Goal: Transaction & Acquisition: Purchase product/service

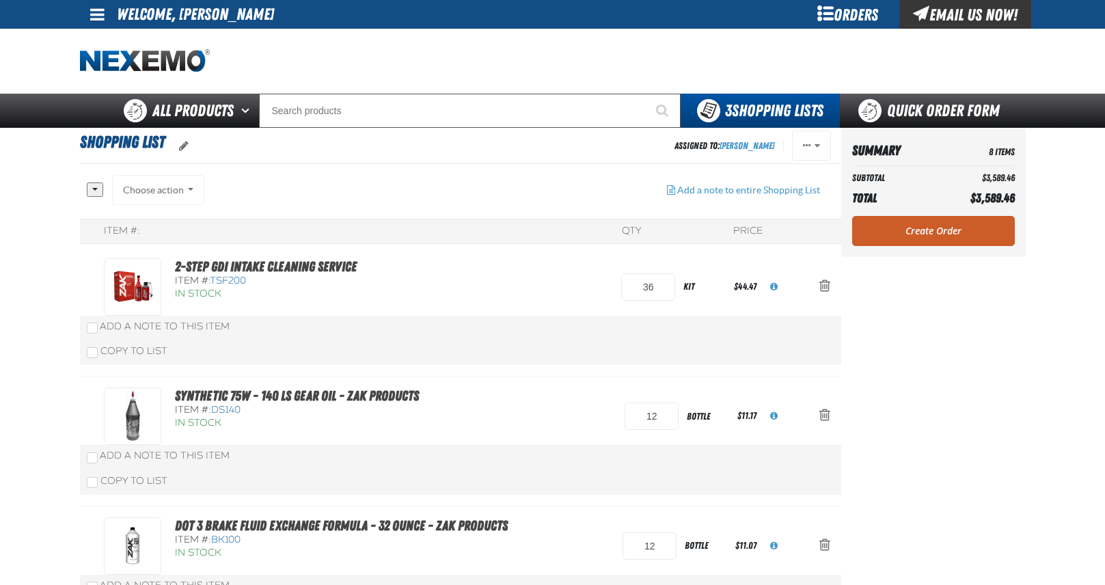
click at [840, 12] on div "Orders" at bounding box center [848, 14] width 103 height 29
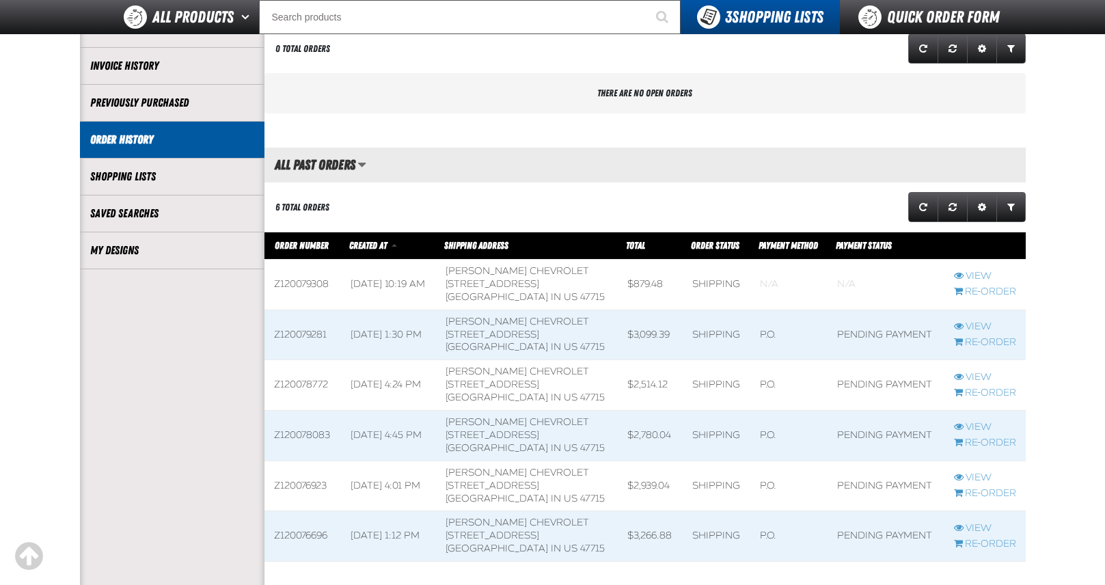
scroll to position [205, 0]
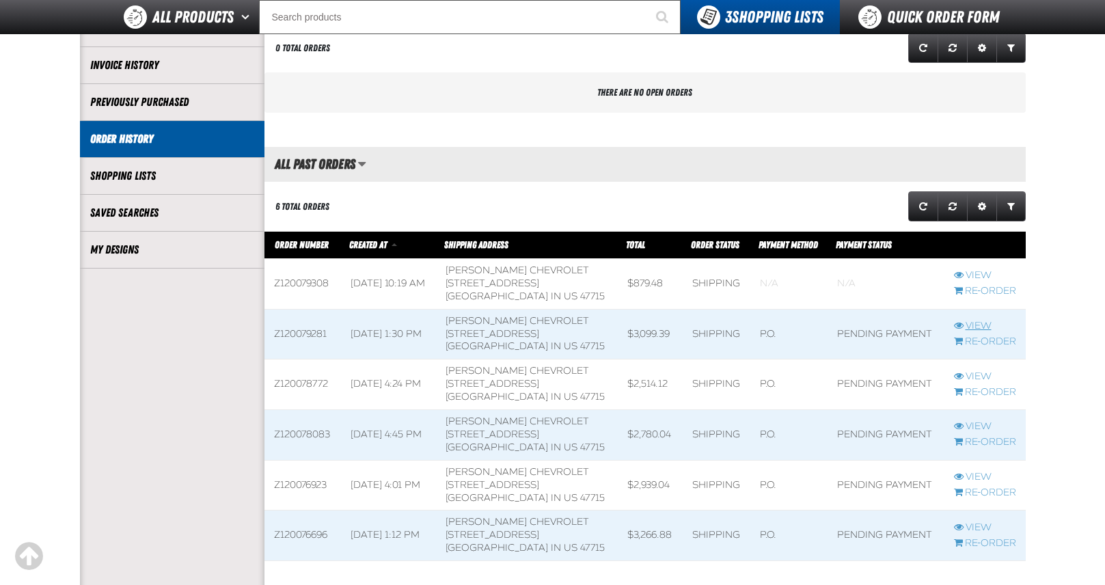
click at [982, 320] on link "View" at bounding box center [985, 326] width 62 height 13
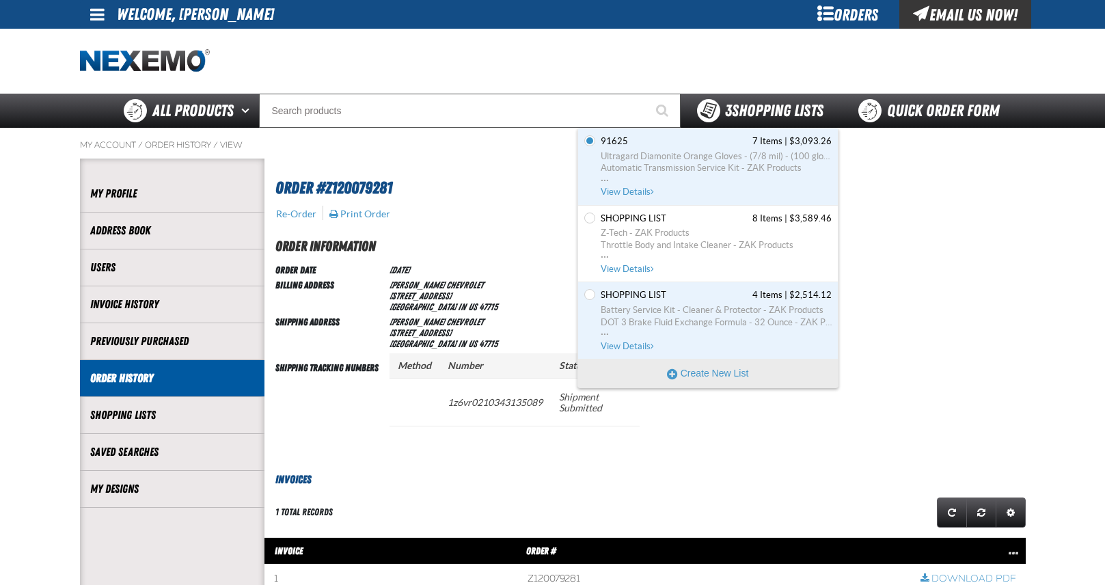
click at [746, 105] on span "3 Shopping Lists" at bounding box center [774, 110] width 98 height 19
click at [687, 320] on span "DOT 3 Brake Fluid Exchange Formula - 32 Ounce - ZAK Products" at bounding box center [716, 322] width 231 height 12
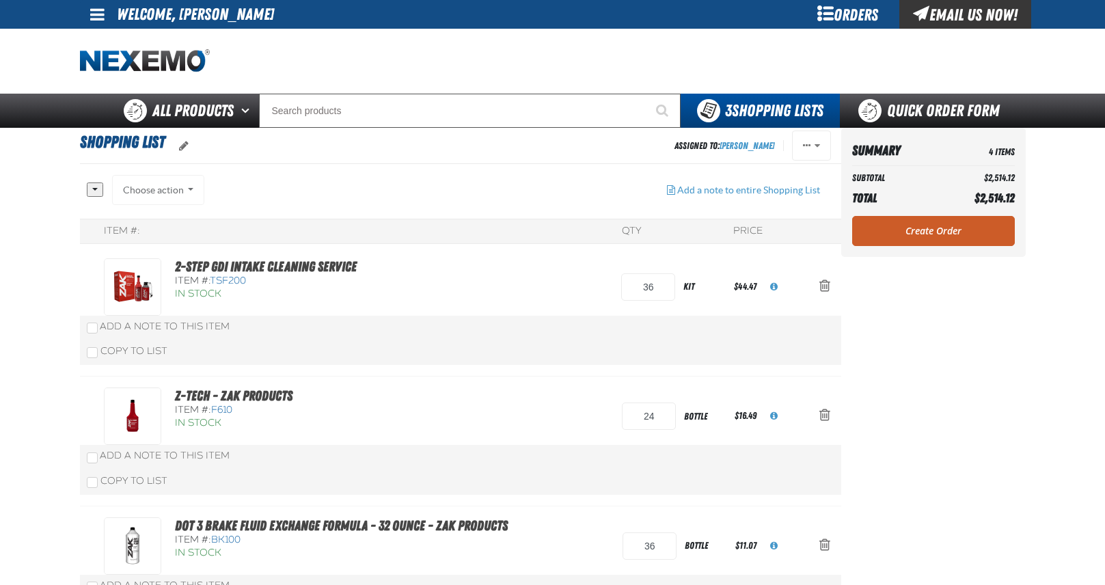
click at [179, 185] on div "Choose action Add to 91625 Add to RANDI Add to Shopping Cart Add to Shopping Ca…" at bounding box center [158, 190] width 93 height 30
click at [178, 183] on div "Choose action Add to 91625 Add to RANDI Add to Shopping Cart Add to Shopping Ca…" at bounding box center [158, 190] width 93 height 30
click at [97, 189] on div "All None Choose action Add to 91625" at bounding box center [460, 470] width 761 height 590
click at [95, 189] on button "button" at bounding box center [95, 189] width 16 height 14
drag, startPoint x: 377, startPoint y: 191, endPoint x: 411, endPoint y: 186, distance: 34.5
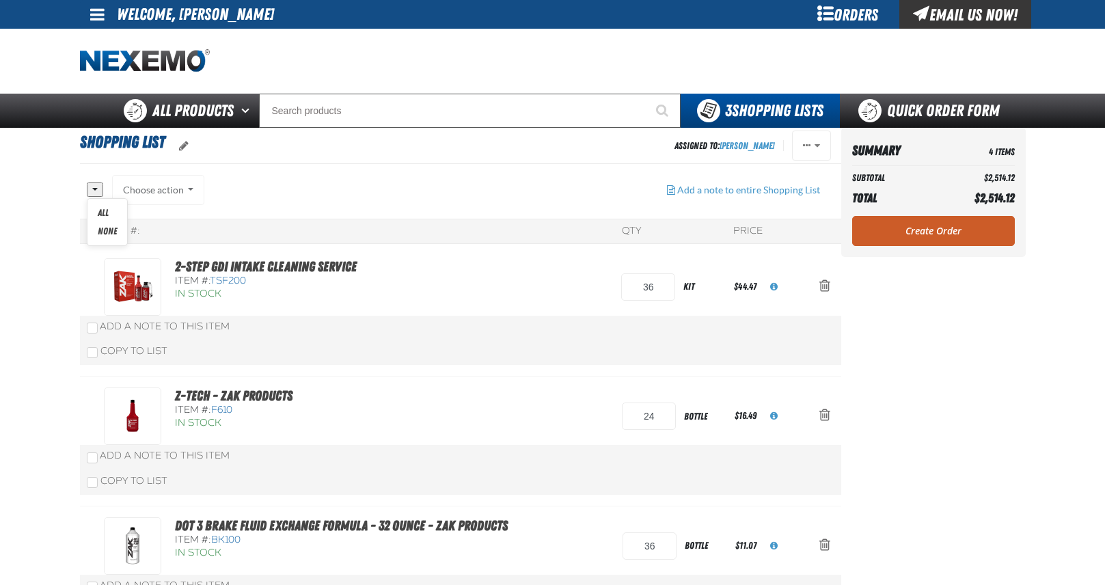
click at [383, 189] on div "All None Choose action Add to 91625 Add to RANDI" at bounding box center [371, 197] width 569 height 44
click at [810, 142] on span "Actions of Shopping List" at bounding box center [807, 146] width 8 height 10
drag, startPoint x: 513, startPoint y: 178, endPoint x: 718, endPoint y: 154, distance: 206.3
click at [516, 177] on div "All None Choose action Add to 91625 Add to RANDI" at bounding box center [371, 197] width 569 height 44
click at [824, 147] on button "Actions of Shopping List" at bounding box center [811, 146] width 39 height 30
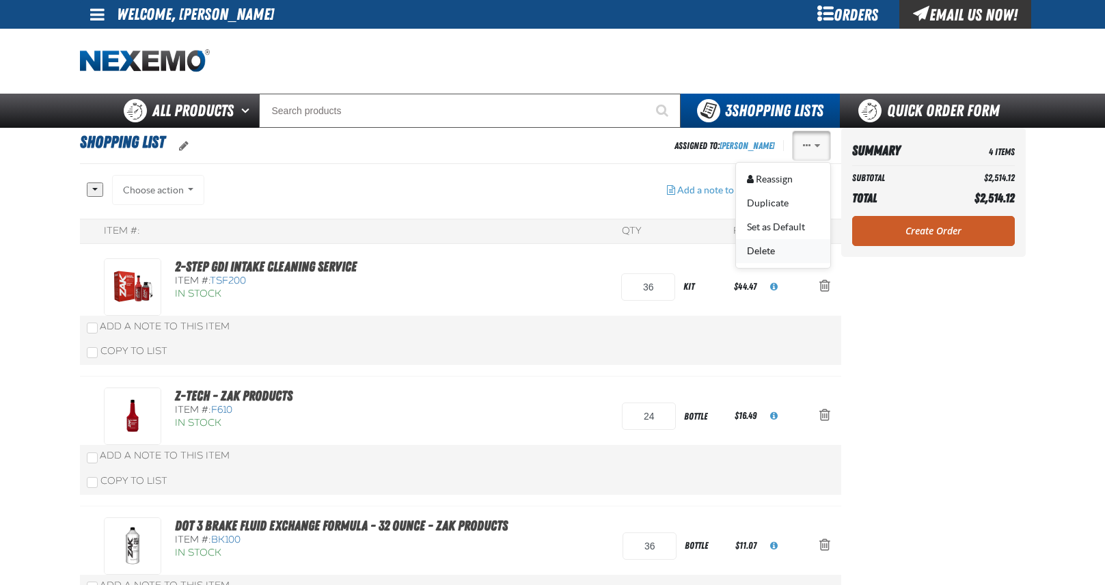
click at [789, 247] on button "Delete" at bounding box center [783, 250] width 94 height 24
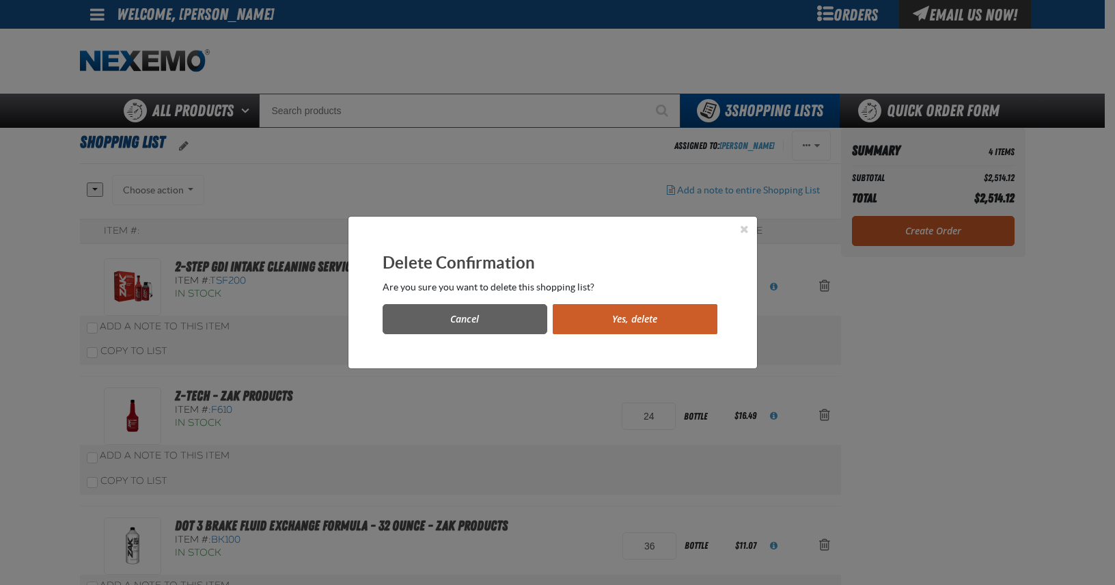
click at [601, 316] on button "Yes, delete" at bounding box center [635, 319] width 165 height 30
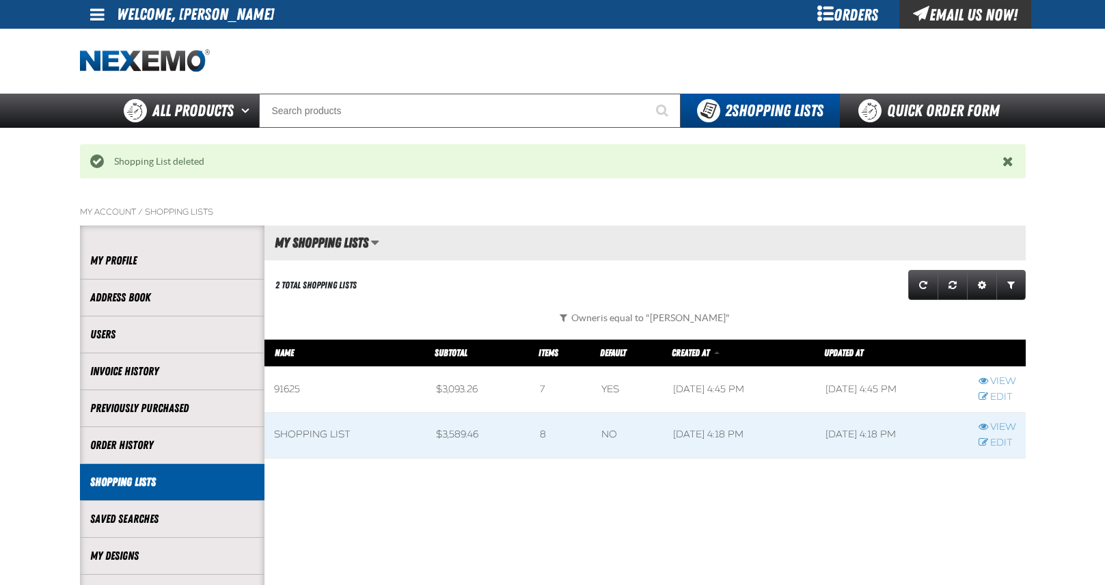
scroll to position [1, 1]
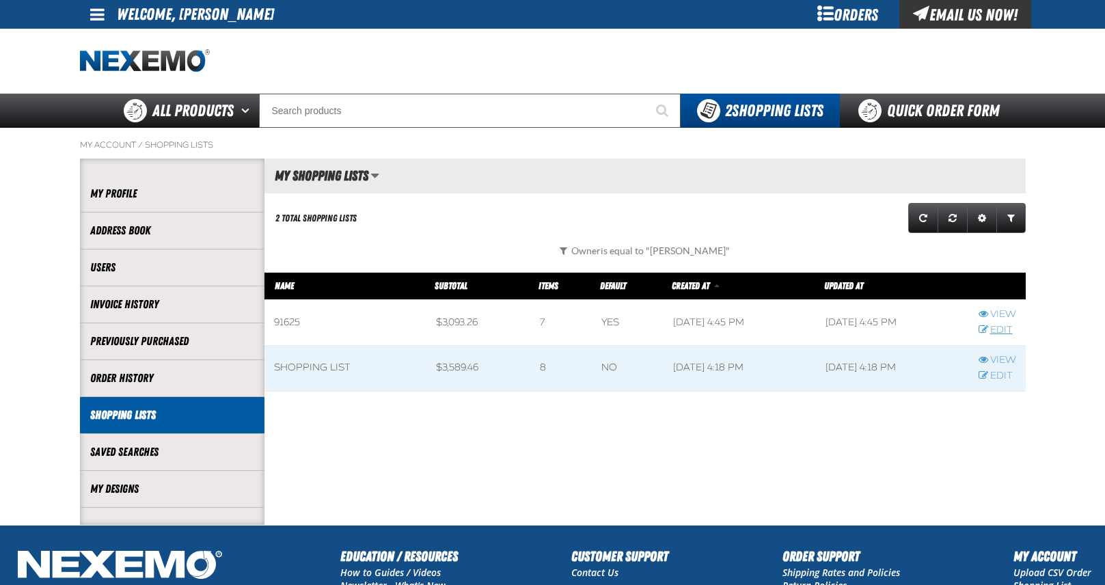
click at [997, 330] on link "Edit" at bounding box center [998, 330] width 38 height 13
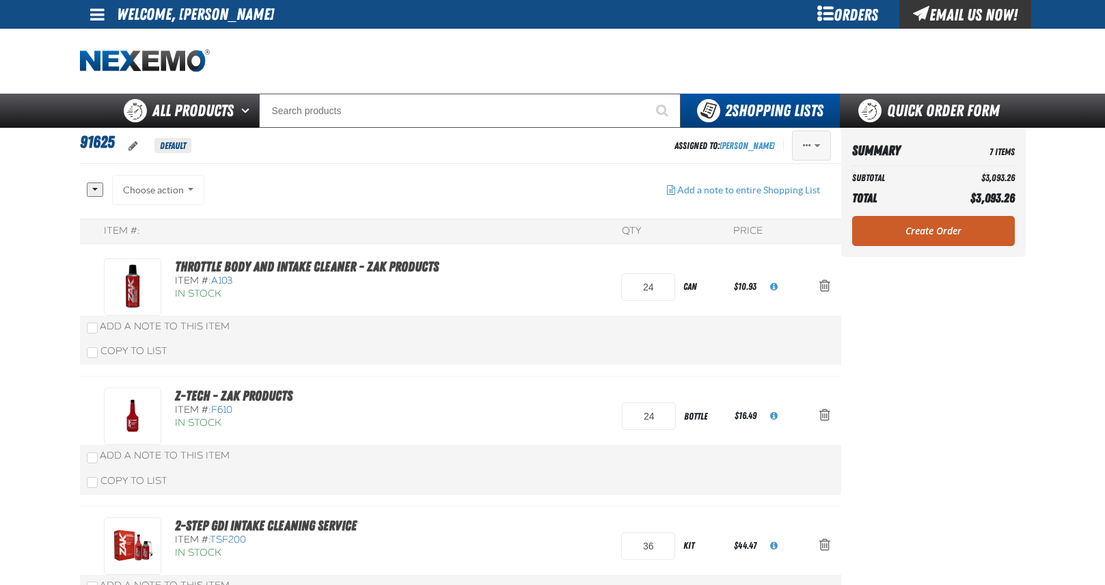
click at [817, 148] on span "Actions of 91625" at bounding box center [817, 146] width 5 height 10
click at [773, 223] on button "Delete" at bounding box center [783, 227] width 94 height 24
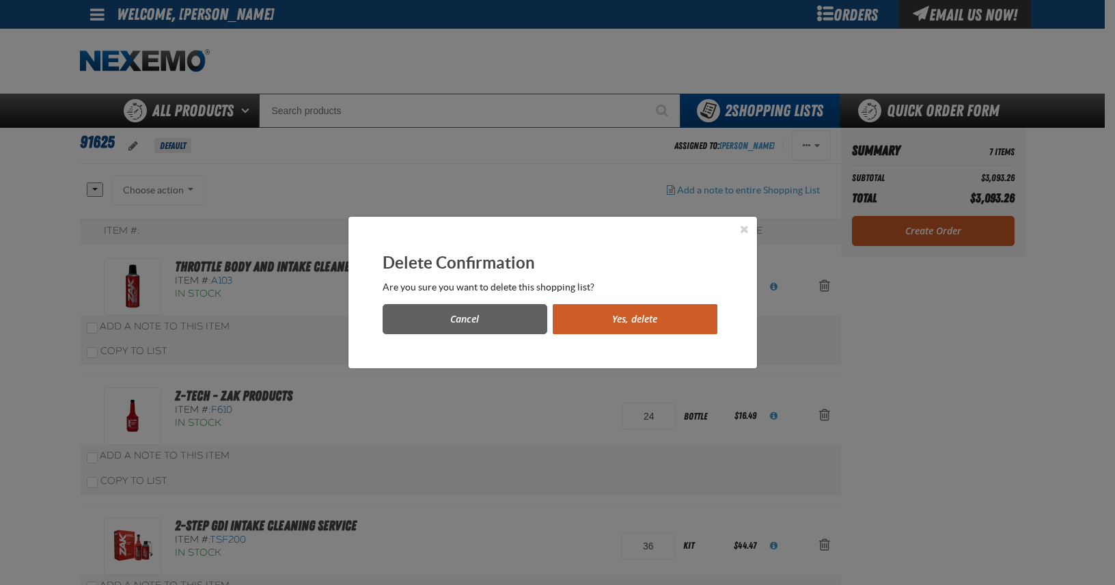
click at [656, 312] on button "Yes, delete" at bounding box center [635, 319] width 165 height 30
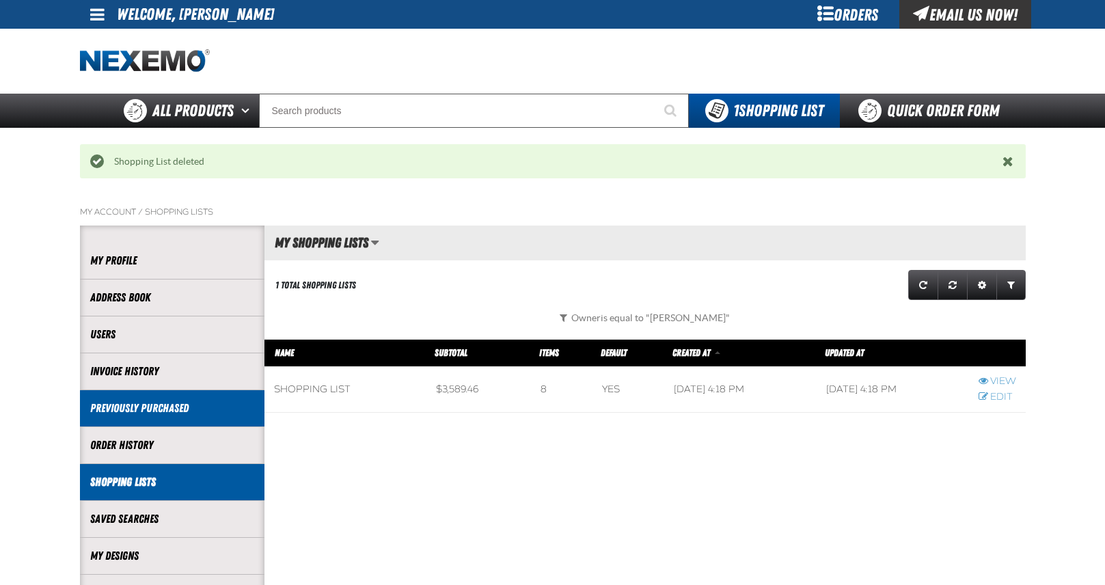
scroll to position [1, 1]
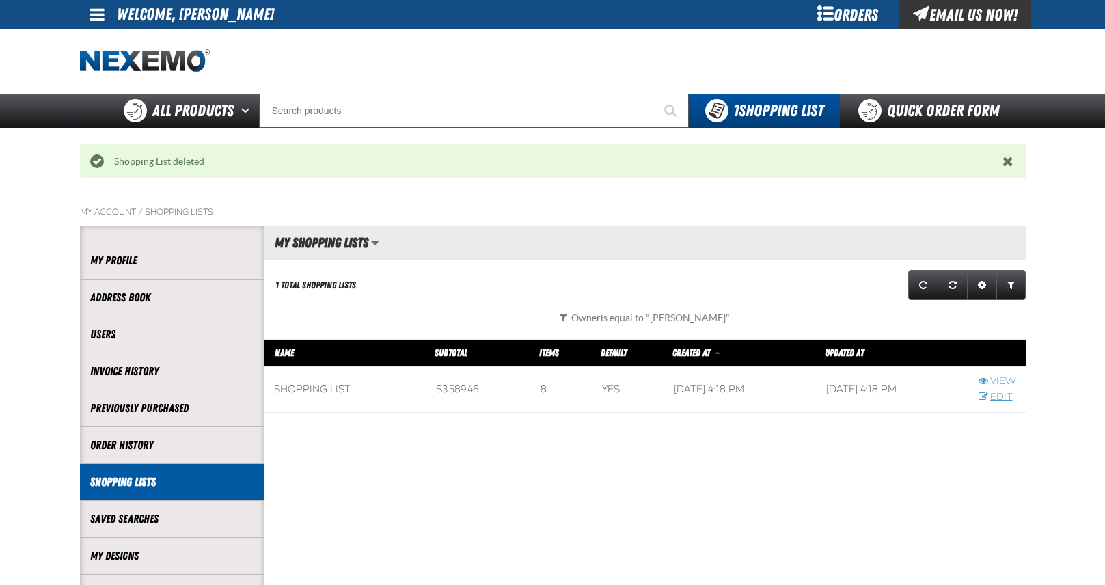
click at [998, 393] on link "Edit" at bounding box center [998, 397] width 38 height 13
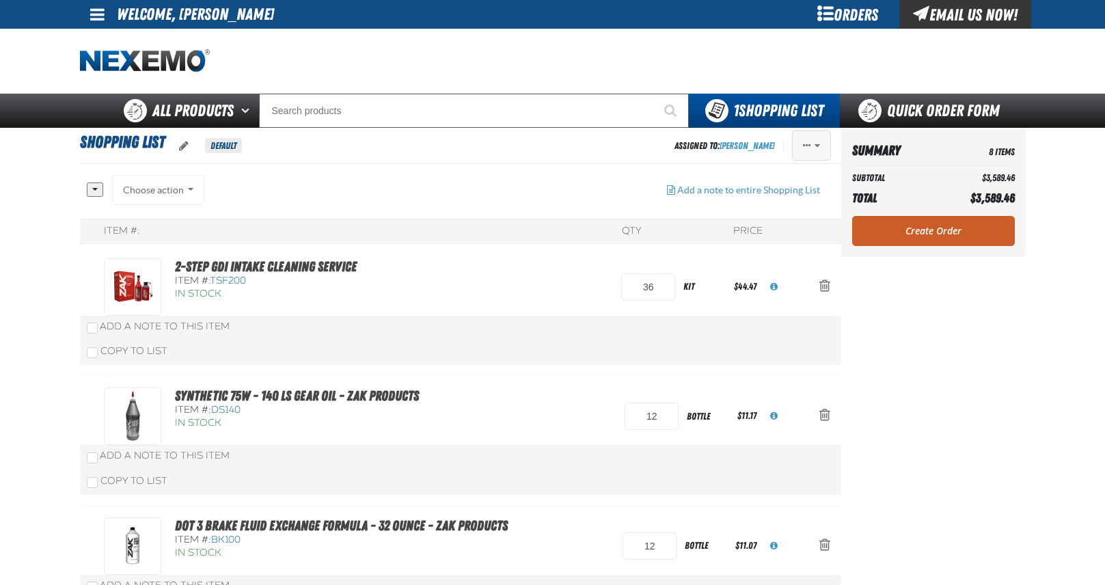
click at [819, 144] on span "Actions of Shopping List" at bounding box center [817, 146] width 5 height 10
click at [791, 225] on button "Delete" at bounding box center [783, 227] width 94 height 24
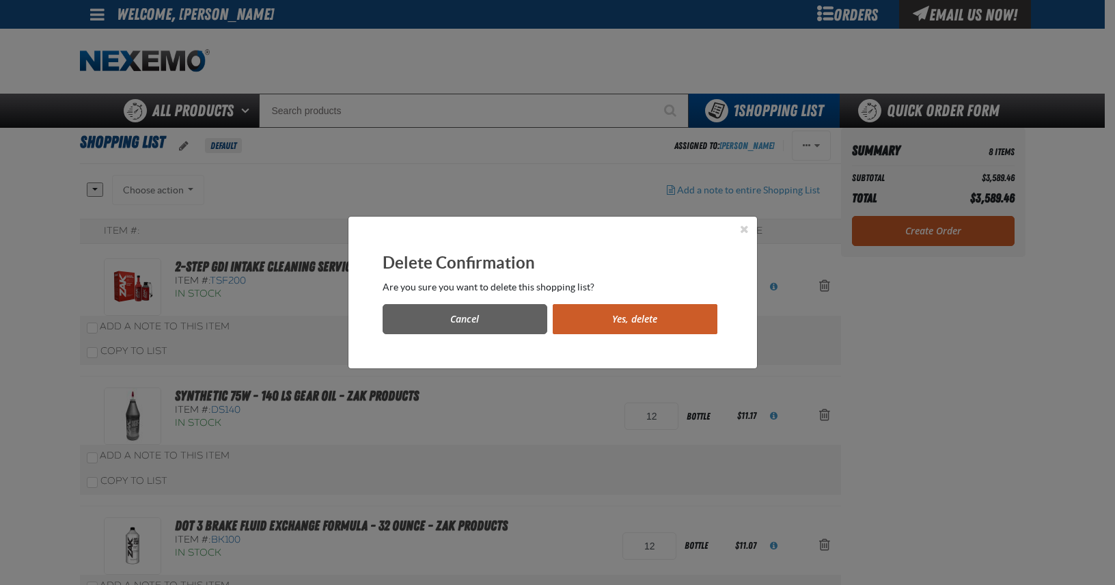
click at [631, 316] on button "Yes, delete" at bounding box center [635, 319] width 165 height 30
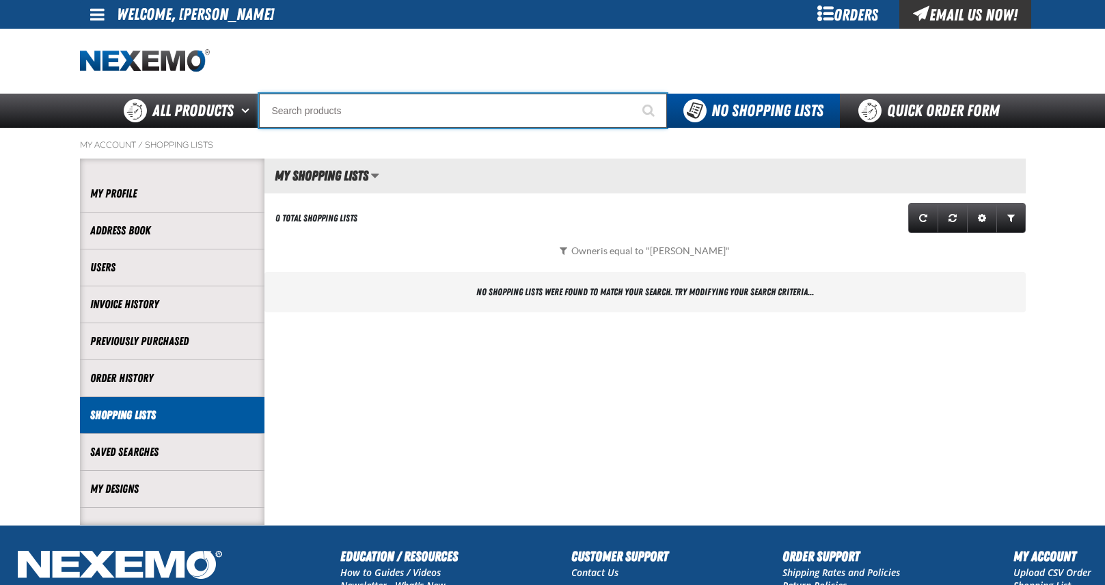
click at [414, 113] on input "Search" at bounding box center [463, 111] width 408 height 34
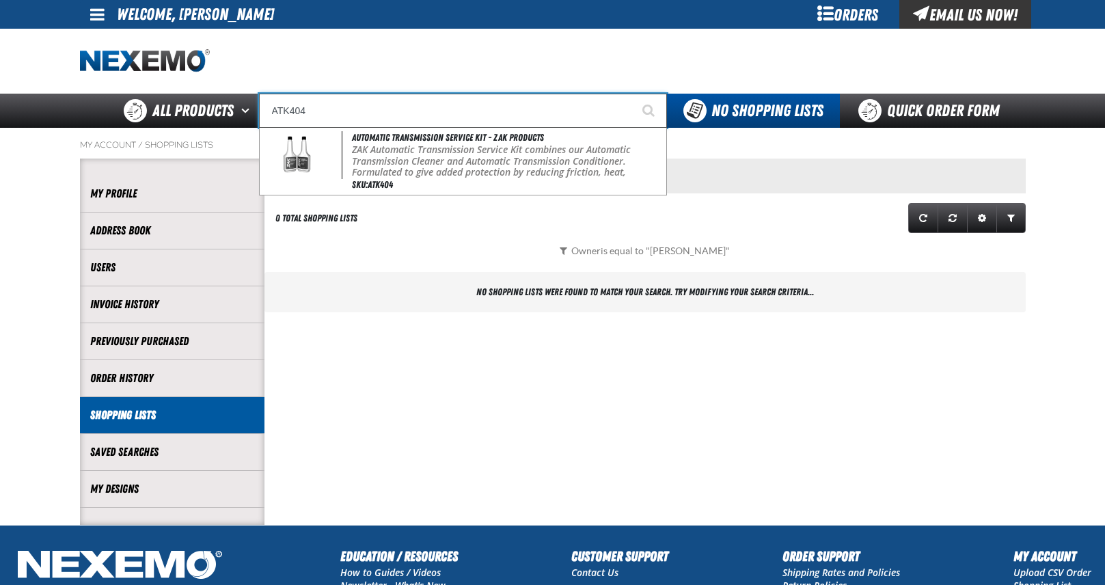
type input "ATK404"
click at [633, 94] on button "Start Searching" at bounding box center [650, 111] width 34 height 34
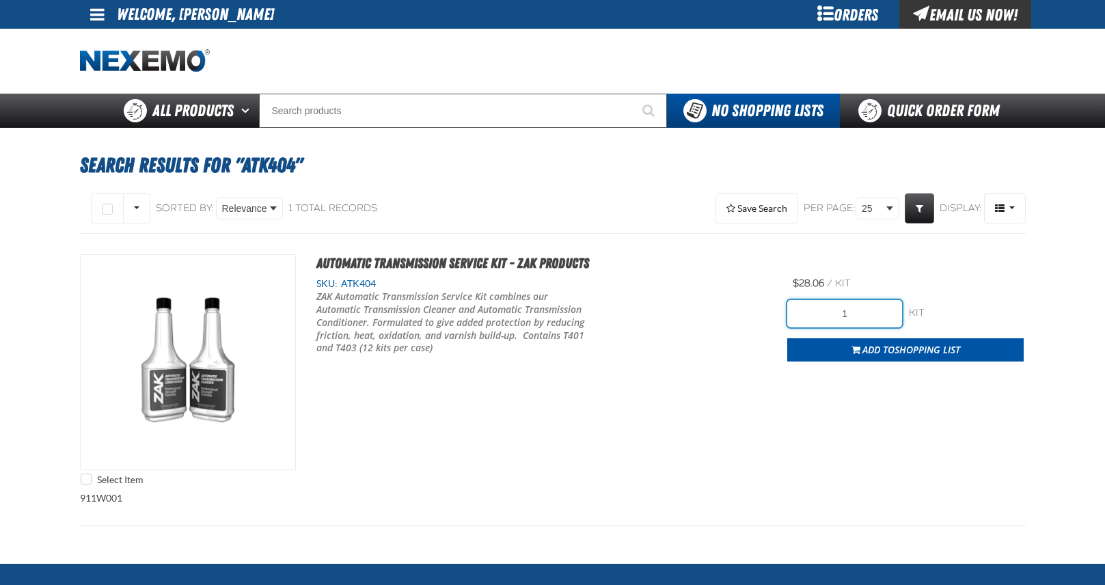
drag, startPoint x: 854, startPoint y: 317, endPoint x: 822, endPoint y: 309, distance: 33.1
click at [828, 311] on input "1" at bounding box center [844, 313] width 115 height 27
type input "24"
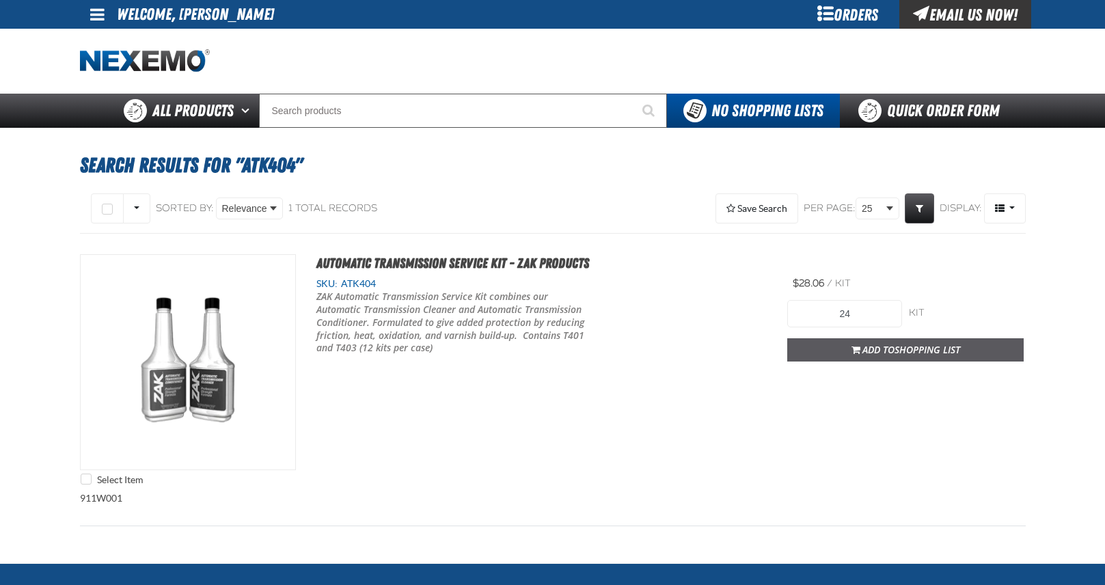
click at [862, 357] on button "Add to Shopping List" at bounding box center [905, 349] width 236 height 23
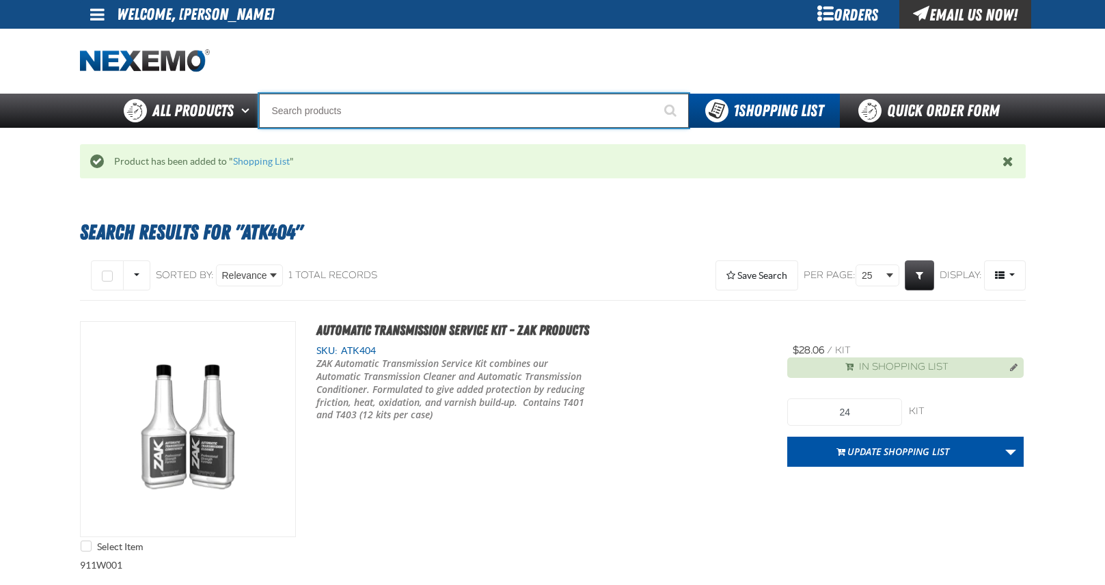
click at [297, 113] on input "Search" at bounding box center [474, 111] width 430 height 34
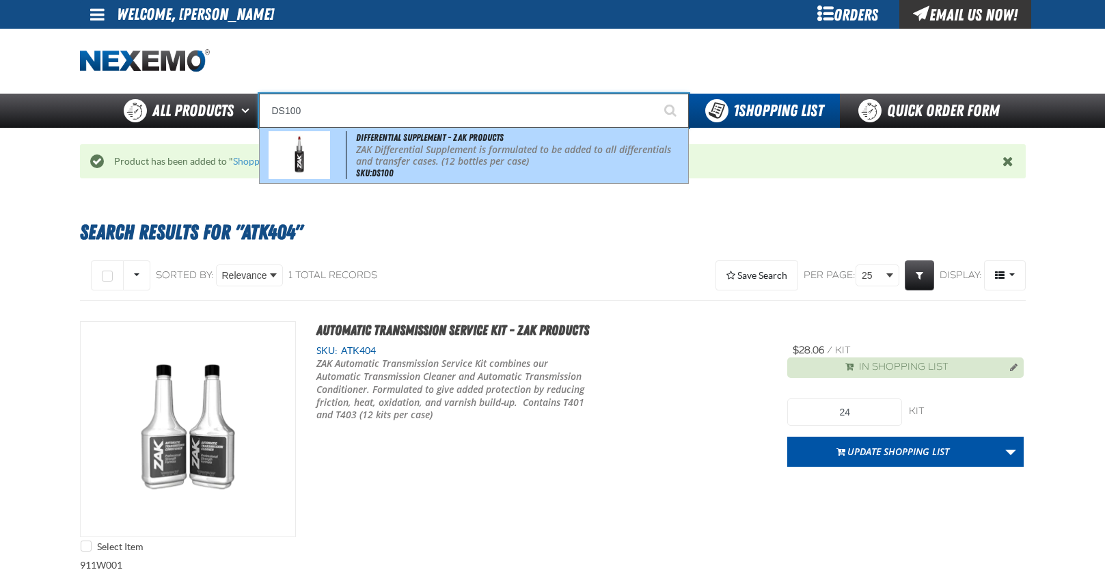
click at [533, 156] on p "ZAK Differential Supplement is formulated to be added to all differentials and …" at bounding box center [520, 155] width 329 height 23
type input "Differential Supplement - ZAK Products"
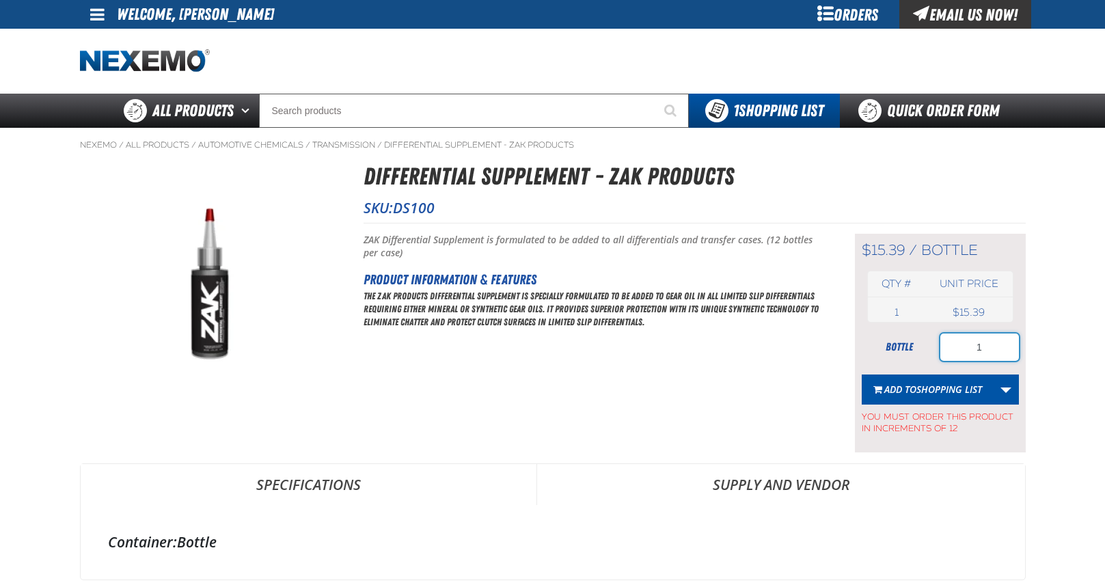
click at [983, 346] on input "1" at bounding box center [979, 346] width 79 height 27
type input "12"
click at [914, 383] on span "Add to Shopping List" at bounding box center [933, 389] width 98 height 13
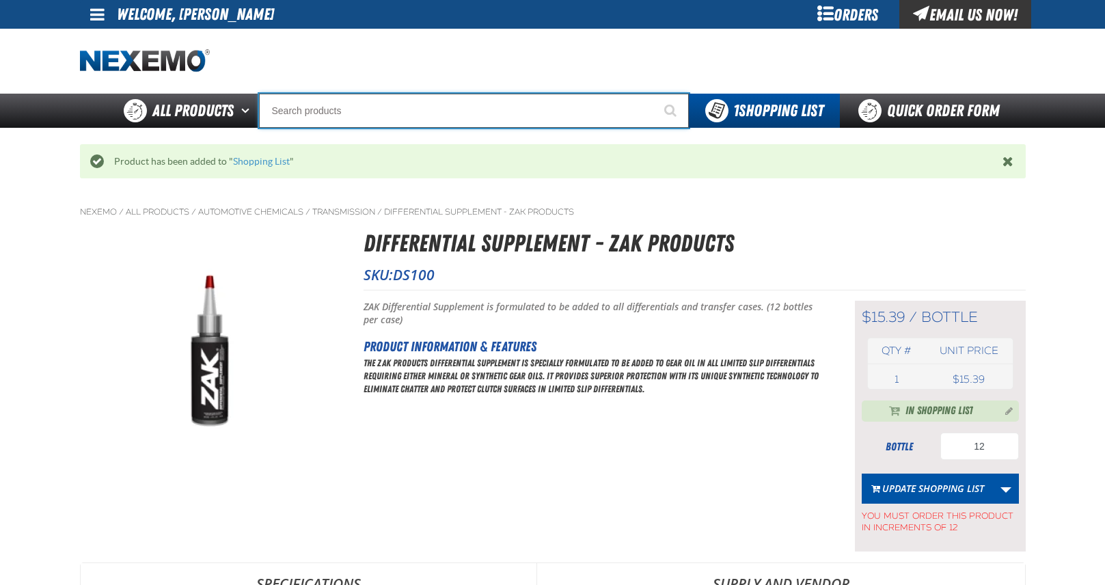
click at [448, 113] on input "Search" at bounding box center [474, 111] width 430 height 34
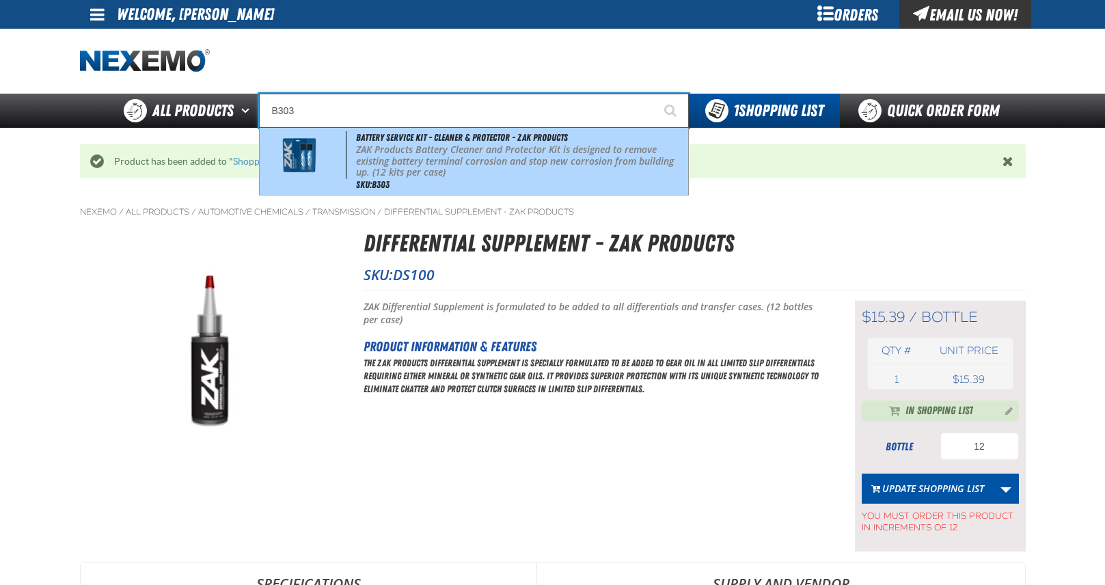
click at [463, 139] on span "Battery Service Kit - Cleaner & Protector - ZAK Products" at bounding box center [462, 137] width 212 height 11
type input "Battery Service Kit - Cleaner & Protector - ZAK Products"
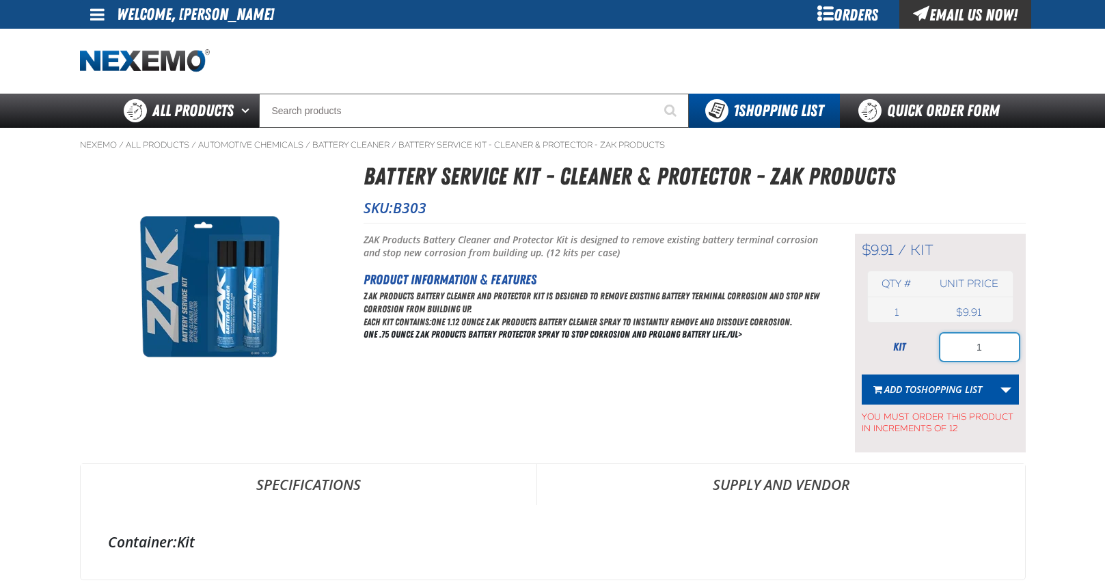
drag, startPoint x: 988, startPoint y: 346, endPoint x: 978, endPoint y: 346, distance: 10.3
click at [978, 346] on input "1" at bounding box center [979, 346] width 79 height 27
type input "12"
click at [938, 387] on span "Shopping List" at bounding box center [949, 389] width 66 height 13
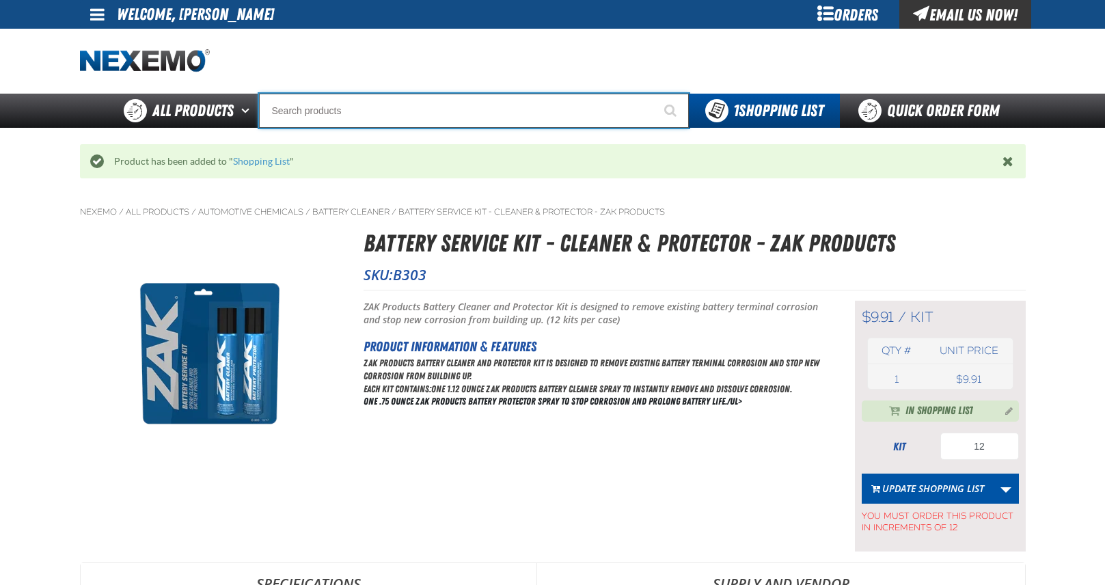
click at [400, 109] on input "Search" at bounding box center [474, 111] width 430 height 34
type input "R"
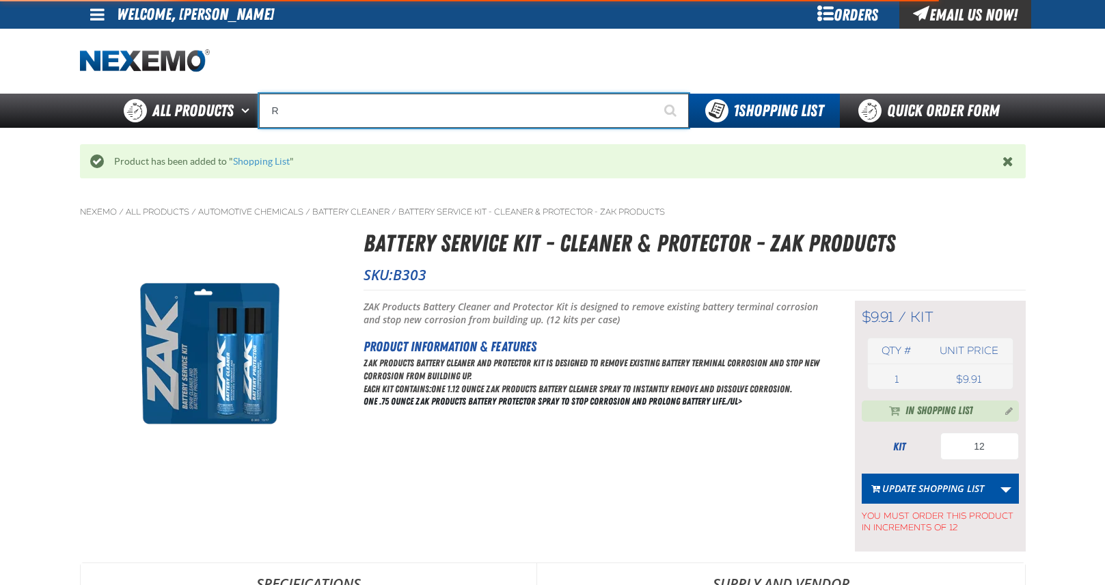
type input "ROADSIDE R"
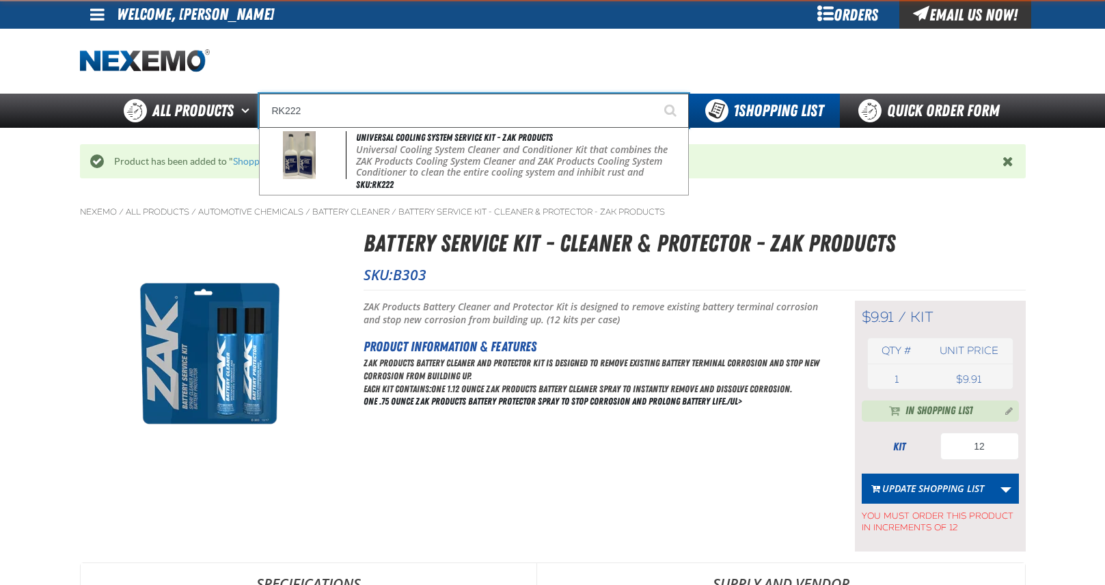
type input "RK222"
click at [655, 94] on button "Start Searching" at bounding box center [672, 111] width 34 height 34
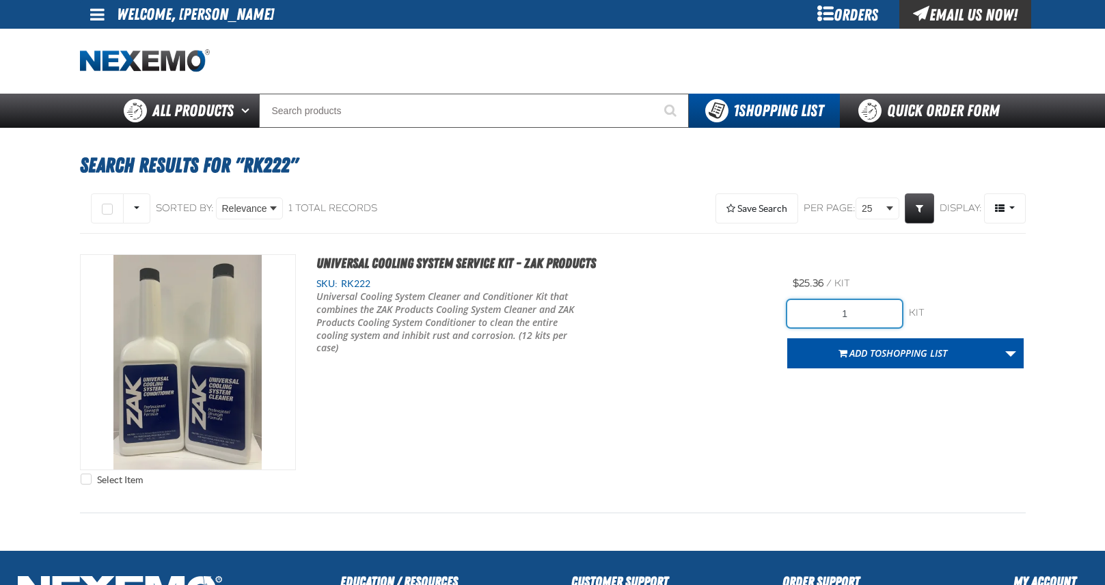
click at [858, 319] on input "1" at bounding box center [844, 313] width 115 height 27
drag, startPoint x: 846, startPoint y: 314, endPoint x: 817, endPoint y: 311, distance: 29.6
click at [822, 313] on input "1" at bounding box center [844, 313] width 115 height 27
type input "3"
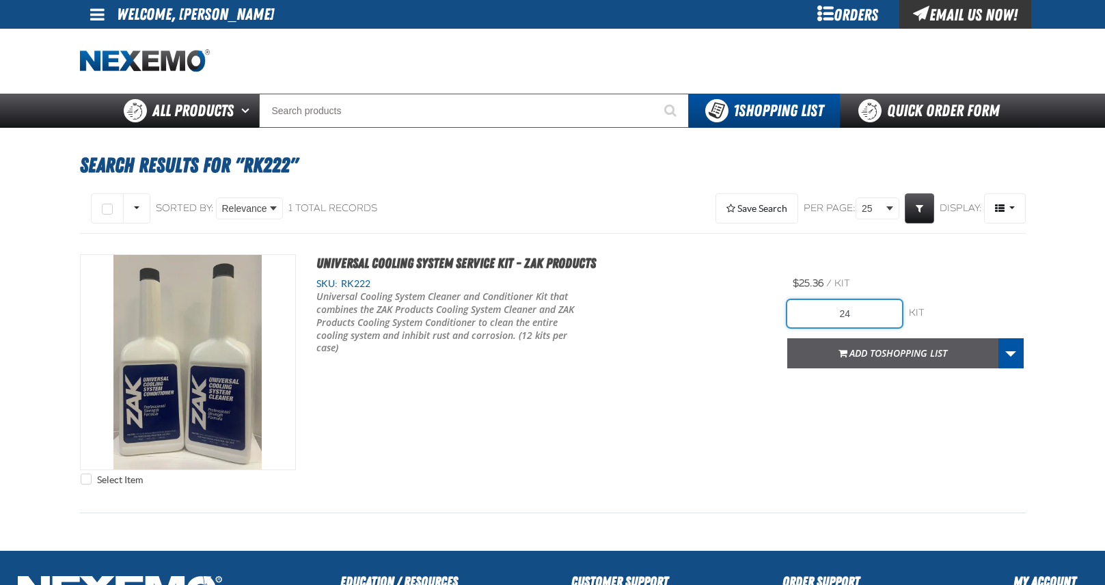
type input "24"
click at [873, 355] on span "Add to Shopping List" at bounding box center [898, 352] width 98 height 13
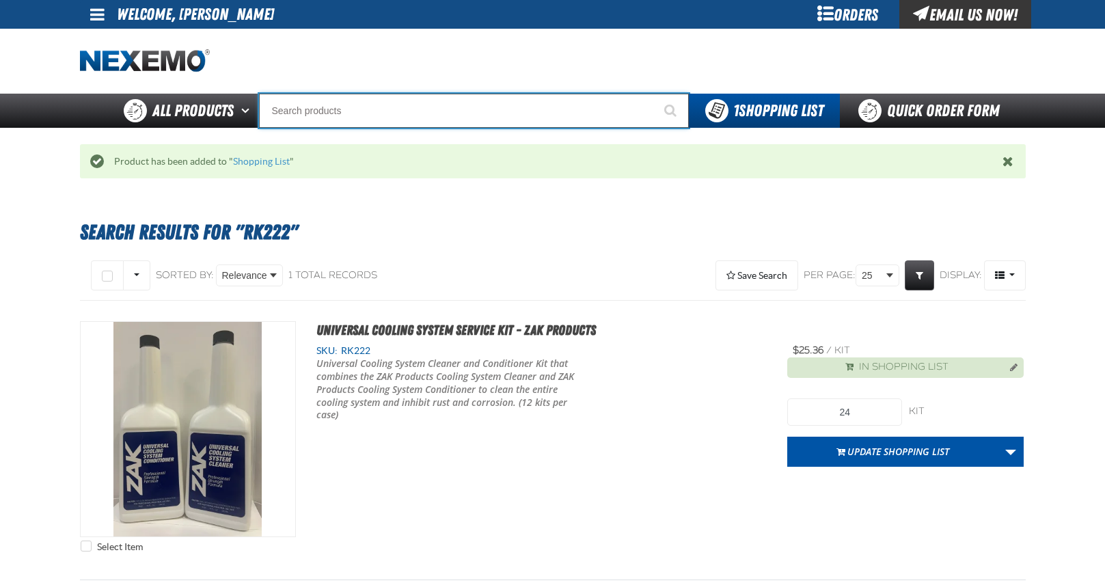
click at [364, 101] on input "Search" at bounding box center [474, 111] width 430 height 34
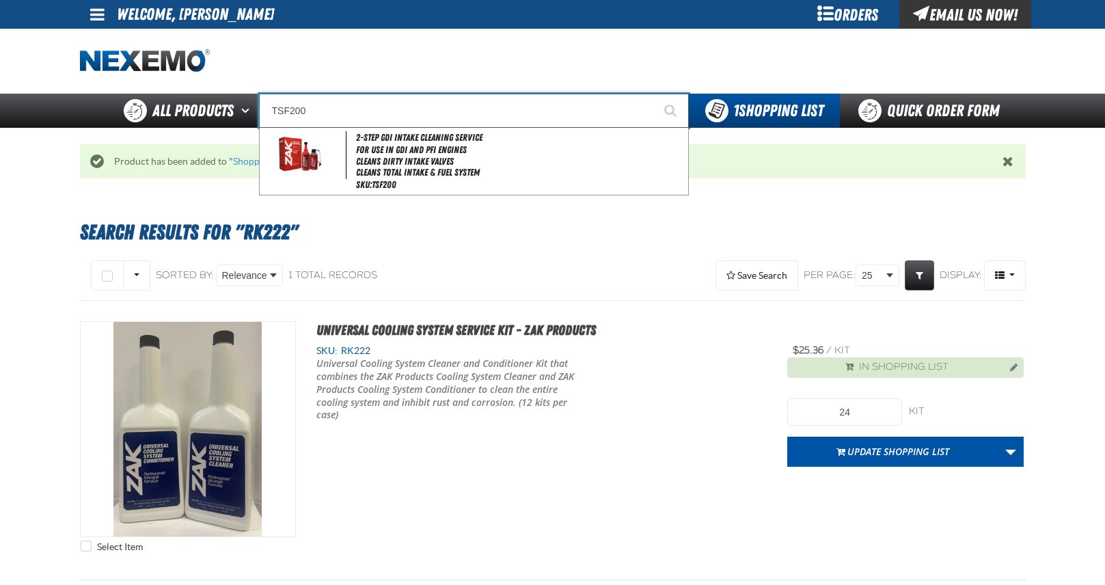
type input "TSF200"
click at [655, 94] on button "Start Searching" at bounding box center [672, 111] width 34 height 34
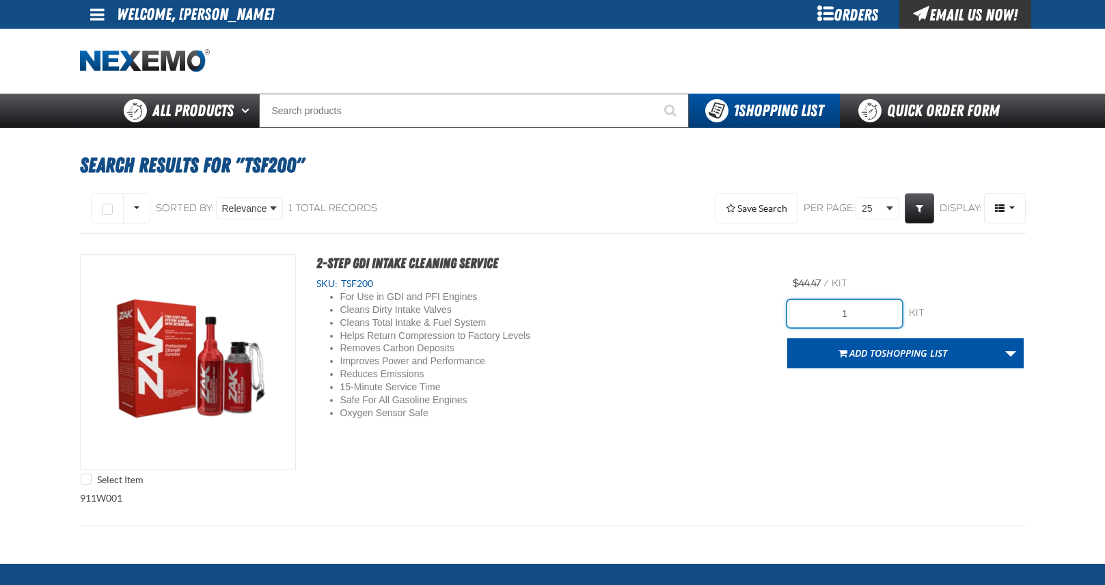
click at [875, 310] on input "1" at bounding box center [844, 313] width 115 height 27
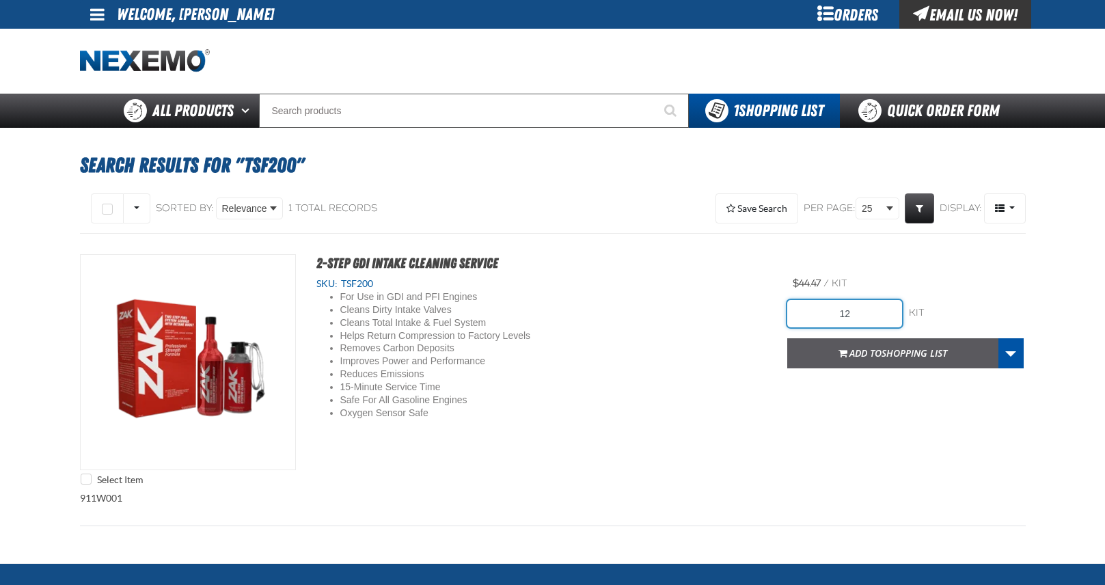
type input "12"
click at [891, 358] on span "Shopping List" at bounding box center [915, 352] width 66 height 13
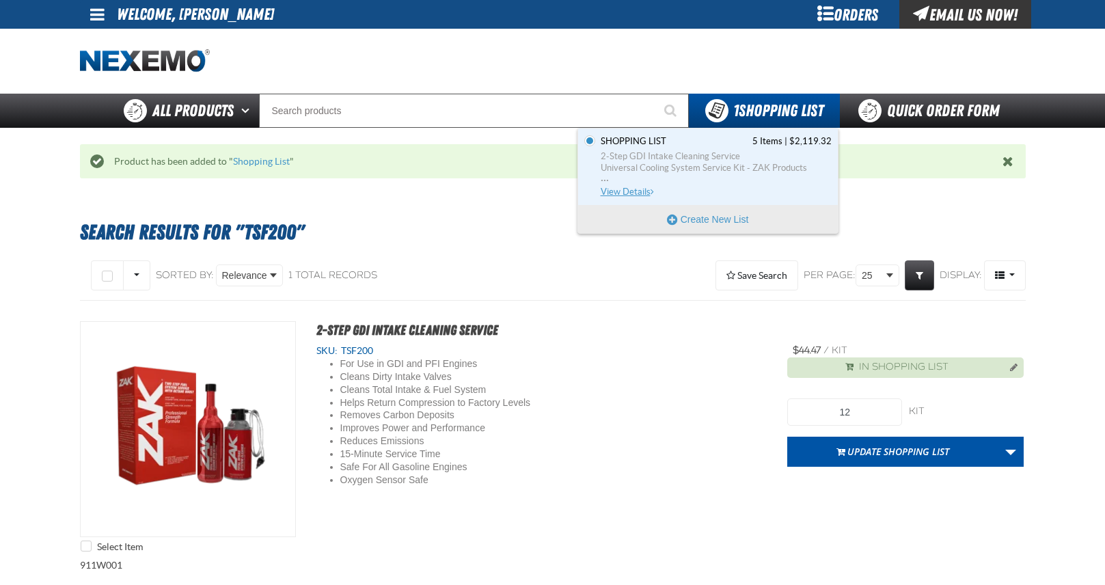
click at [618, 183] on span "2-Step GDI Intake Cleaning Service Universal Cooling System Service Kit - ZAK P…" at bounding box center [716, 168] width 231 height 36
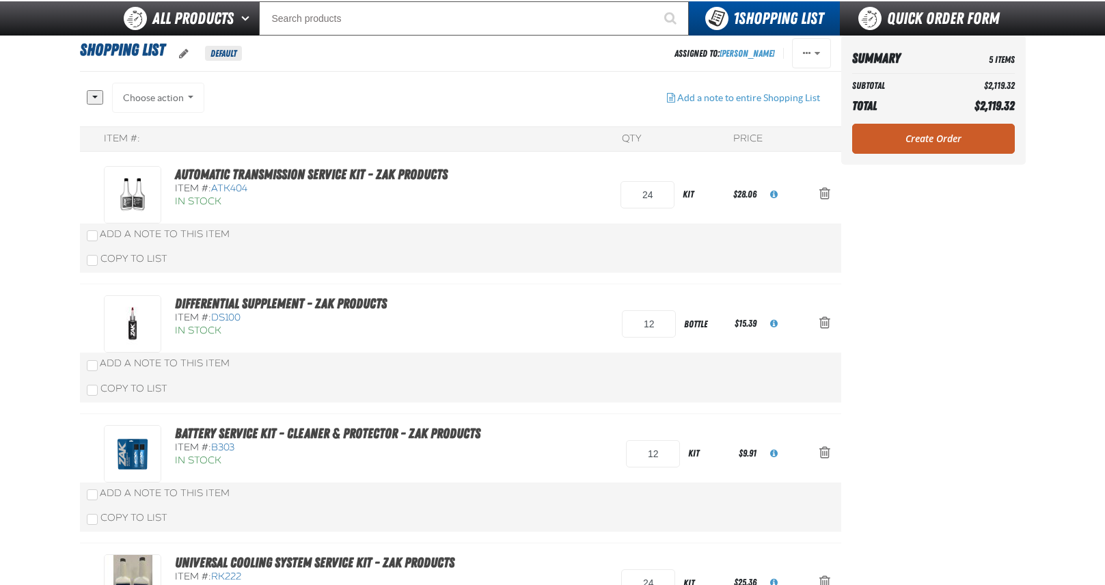
scroll to position [68, 0]
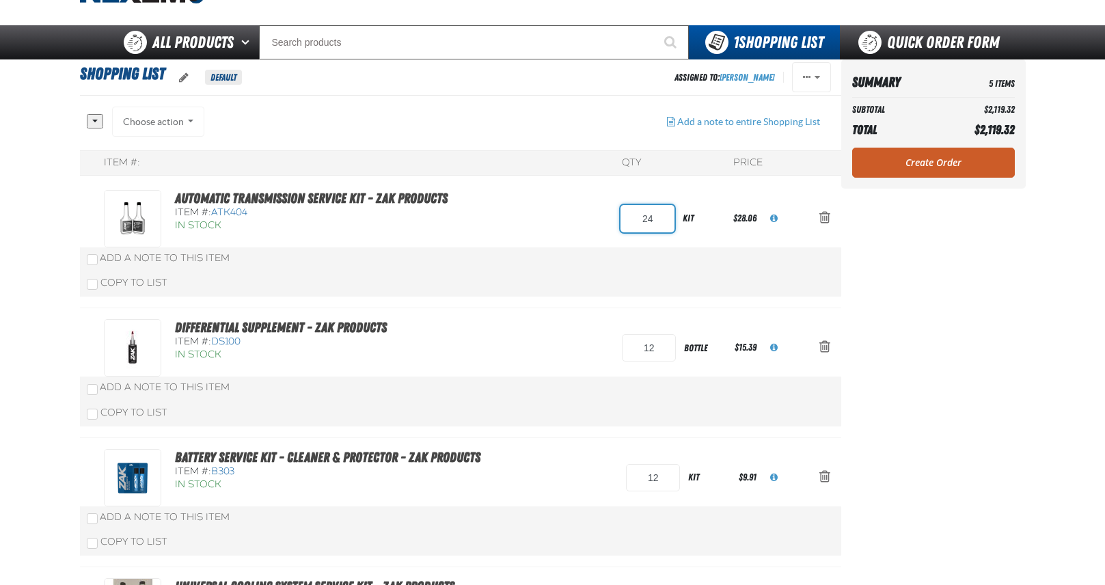
click at [653, 221] on input "24" at bounding box center [647, 218] width 54 height 27
type input "36"
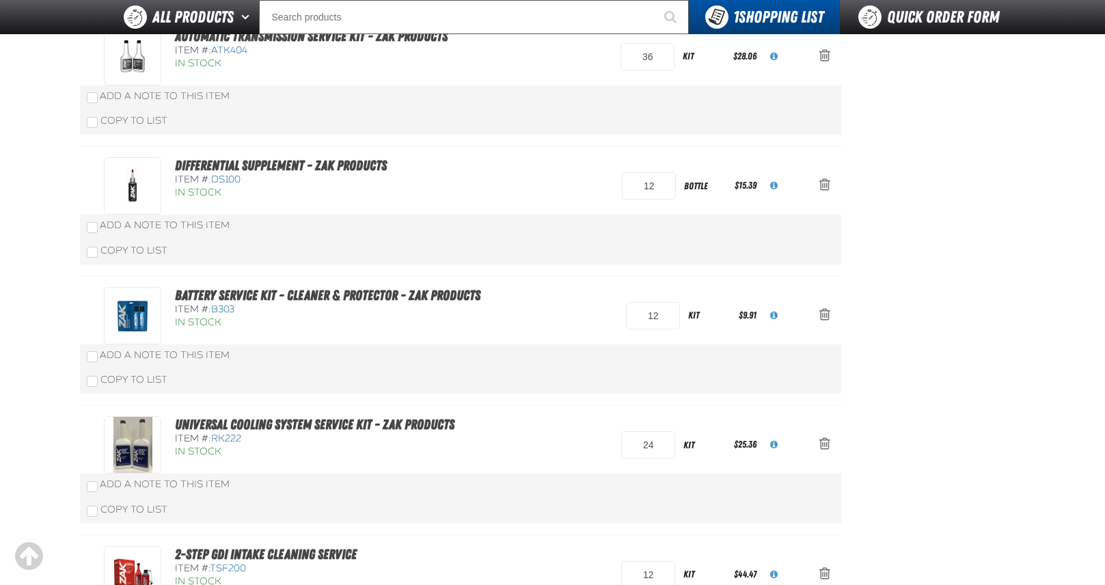
scroll to position [205, 0]
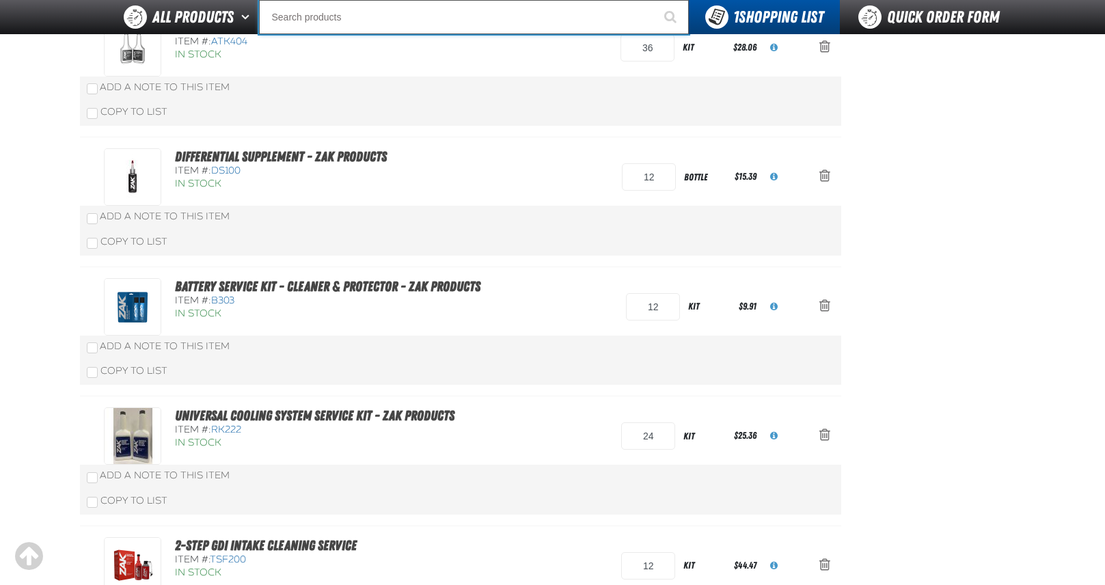
click at [377, 23] on input "Search" at bounding box center [474, 17] width 430 height 34
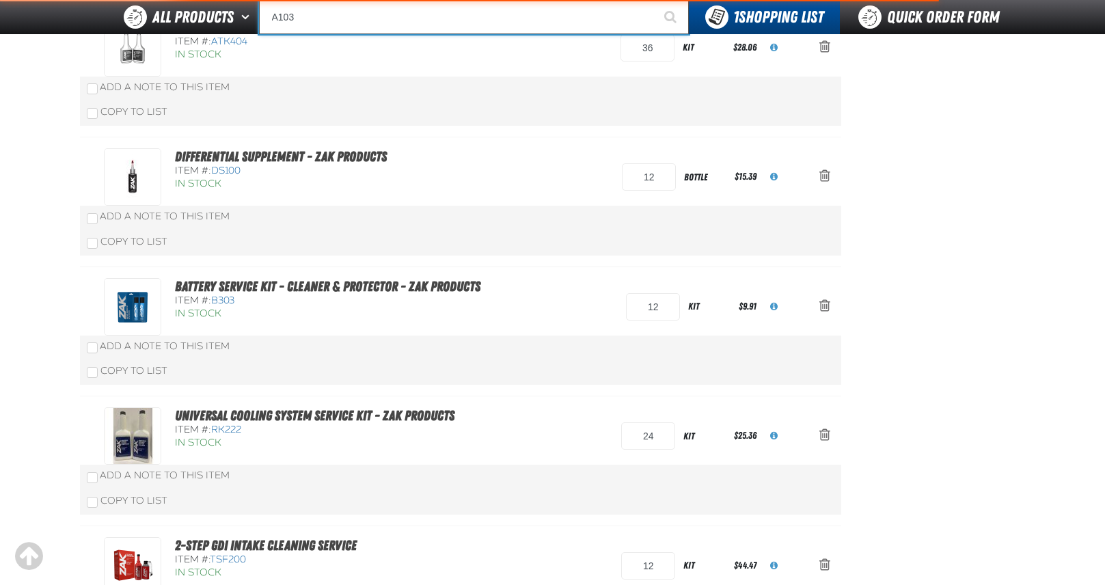
type input "A103"
click at [655, 0] on button "Start Searching" at bounding box center [672, 17] width 34 height 34
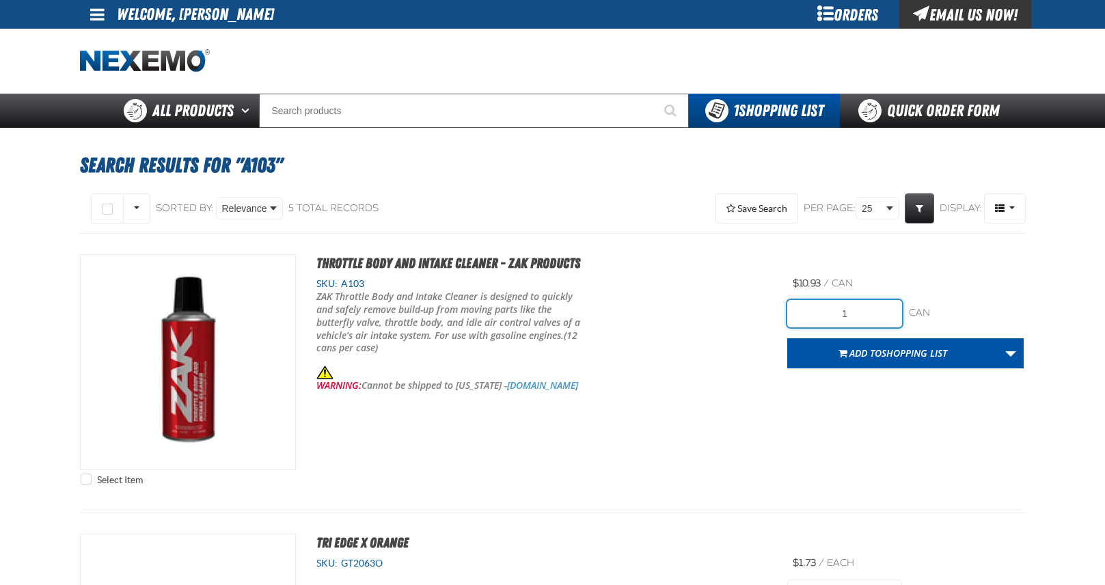
drag, startPoint x: 847, startPoint y: 310, endPoint x: 817, endPoint y: 307, distance: 30.3
click at [822, 307] on input "1" at bounding box center [844, 313] width 115 height 27
drag, startPoint x: 854, startPoint y: 312, endPoint x: 813, endPoint y: 305, distance: 41.5
click at [813, 305] on input "24" at bounding box center [844, 313] width 115 height 27
type input "12"
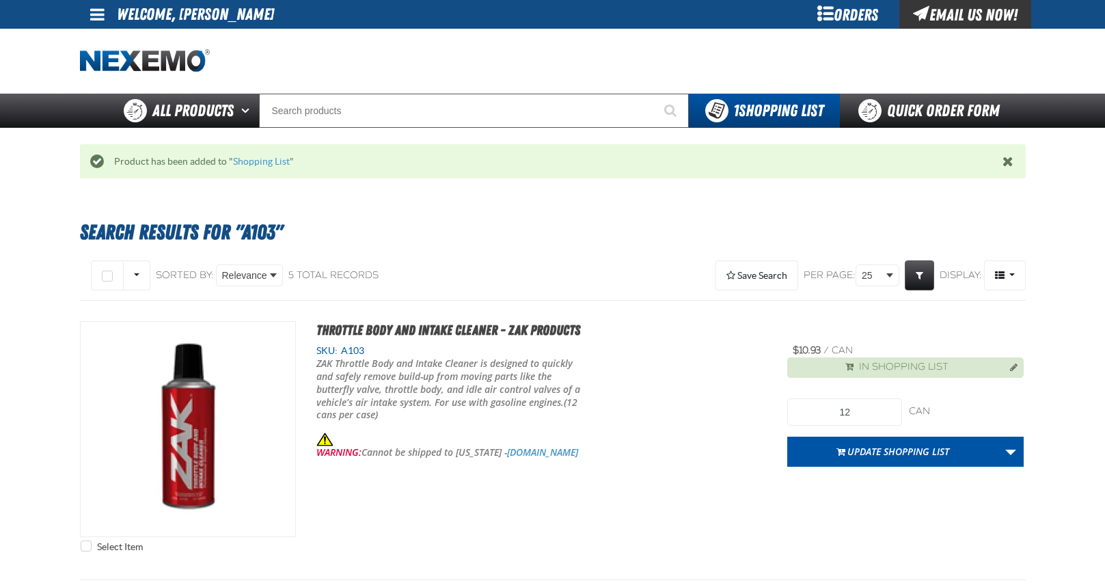
click at [898, 456] on button "Update Shopping List" at bounding box center [892, 452] width 211 height 30
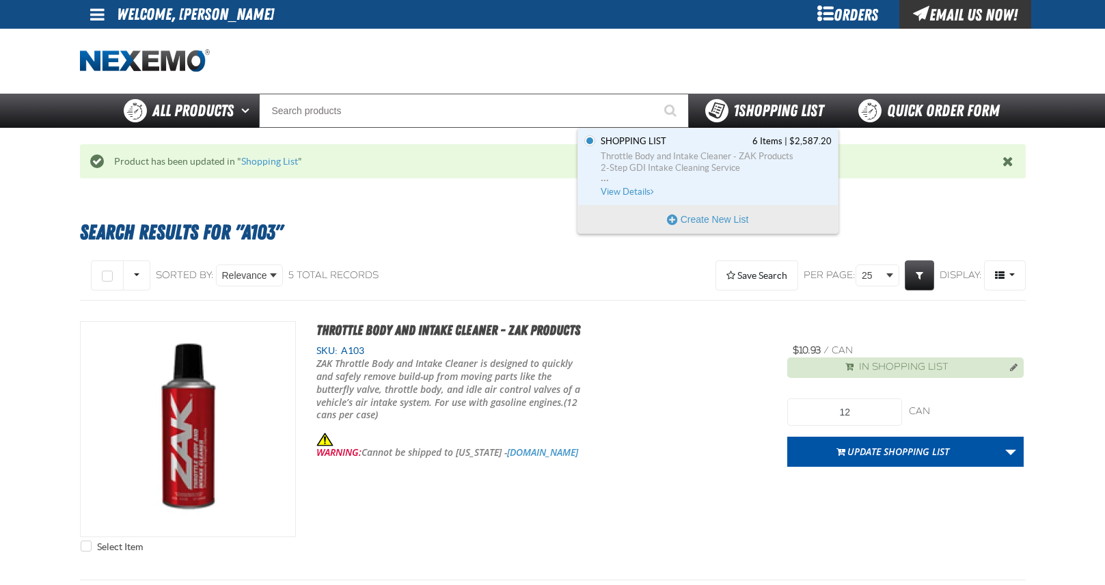
click at [737, 110] on span "1 Shopping List" at bounding box center [778, 110] width 90 height 19
click at [629, 189] on span "View Details" at bounding box center [628, 192] width 55 height 10
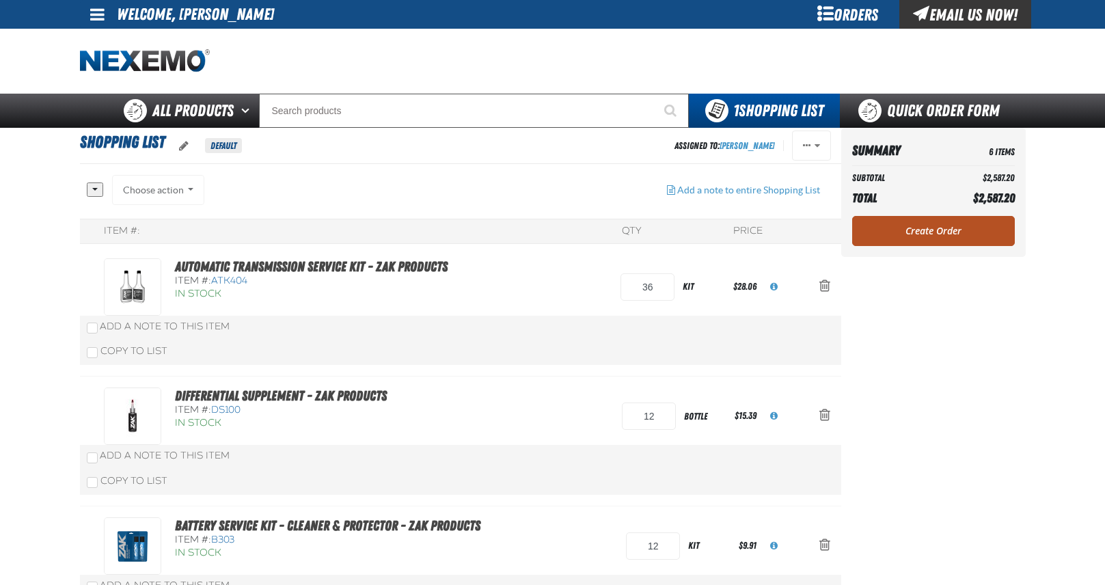
click at [940, 232] on link "Create Order" at bounding box center [933, 231] width 163 height 30
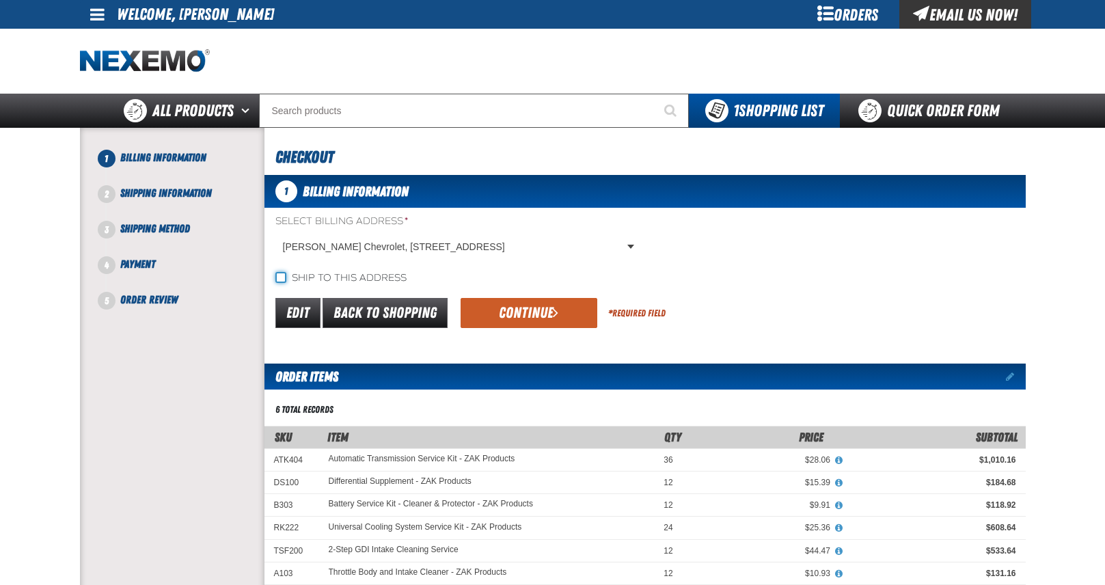
click at [279, 269] on div "Select Billing Address * Kenny Kent Chevrolet, 4600 Division Street, EVANSVILLE…" at bounding box center [644, 250] width 761 height 70
drag, startPoint x: 277, startPoint y: 279, endPoint x: 282, endPoint y: 273, distance: 7.3
click at [279, 275] on input "Ship to this address" at bounding box center [280, 277] width 11 height 11
checkbox input "true"
click at [529, 310] on button "Continue" at bounding box center [529, 313] width 137 height 30
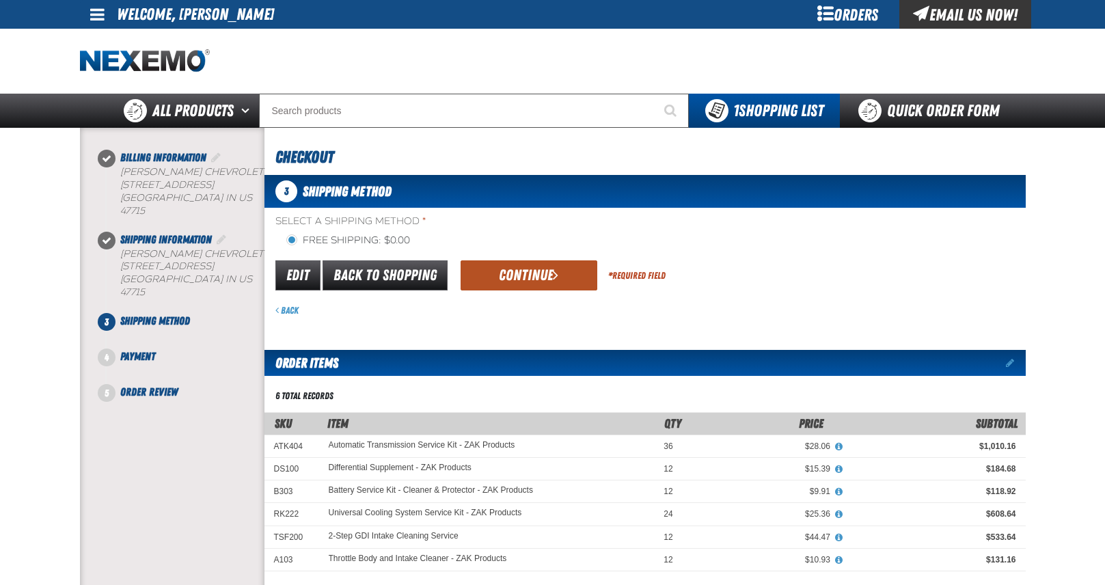
click at [534, 271] on button "Continue" at bounding box center [529, 275] width 137 height 30
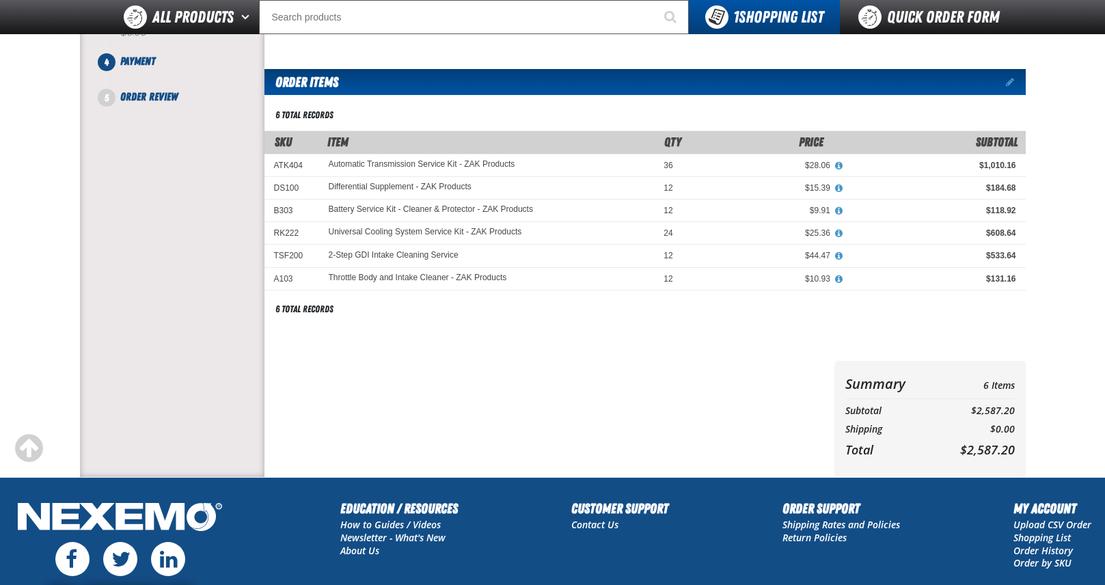
scroll to position [68, 0]
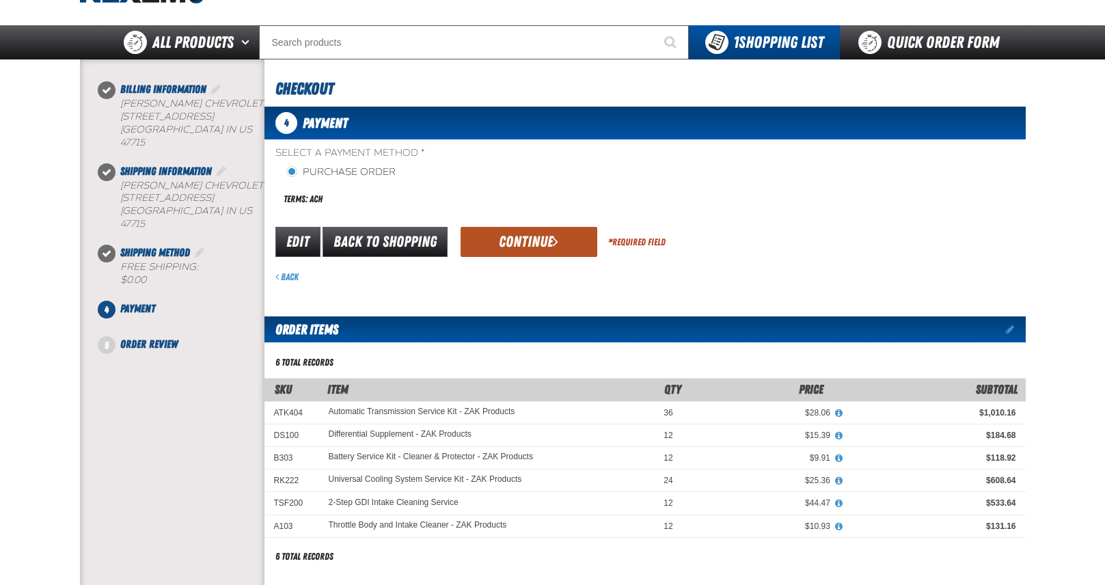
click at [492, 246] on button "Continue" at bounding box center [529, 242] width 137 height 30
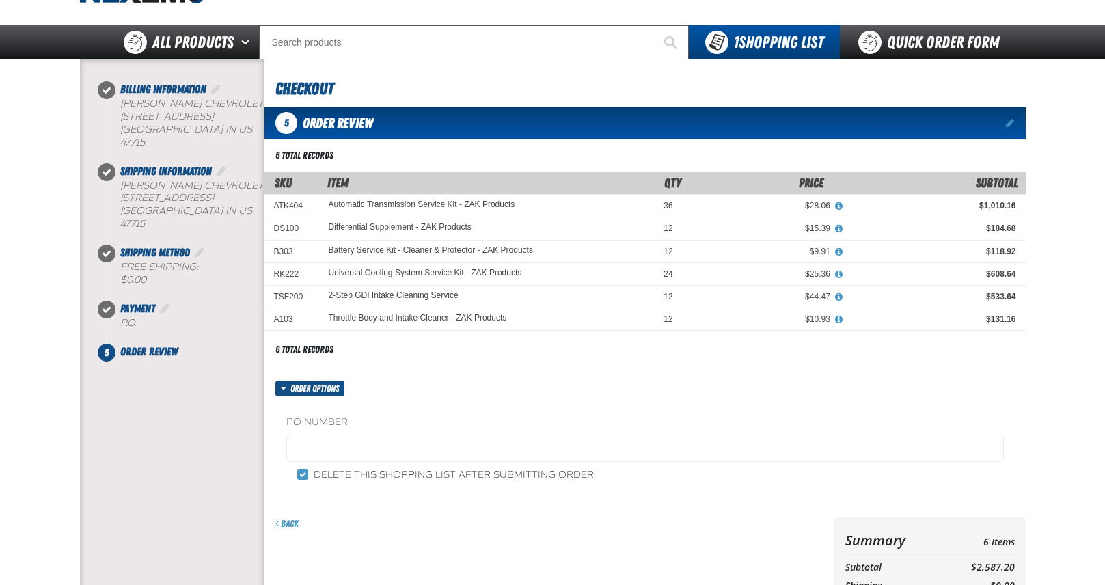
click at [363, 464] on fieldset "PO Number" at bounding box center [645, 441] width 718 height 52
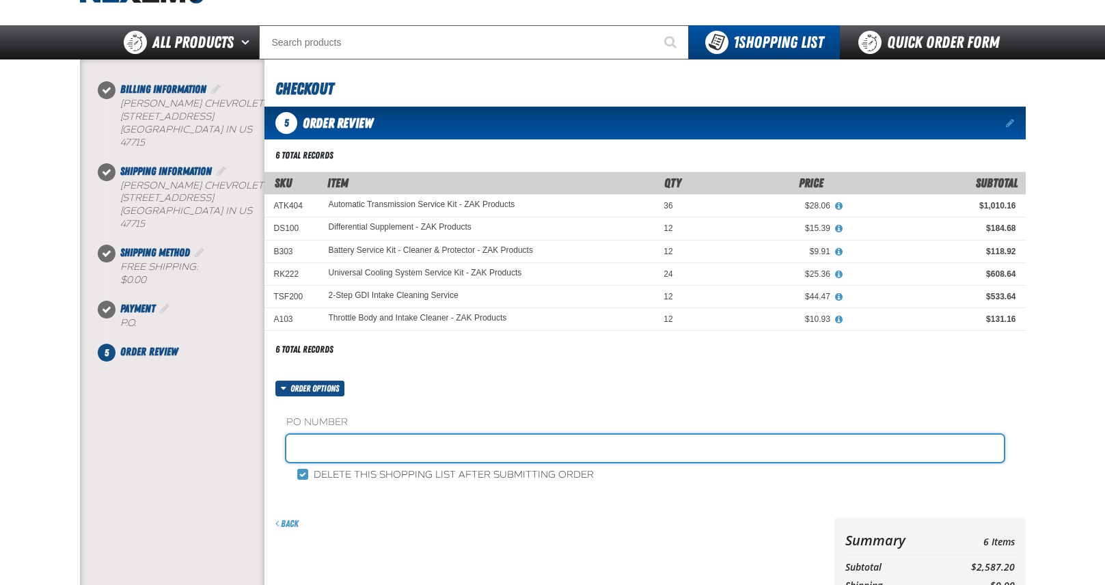
click at [364, 456] on input "text" at bounding box center [645, 448] width 718 height 27
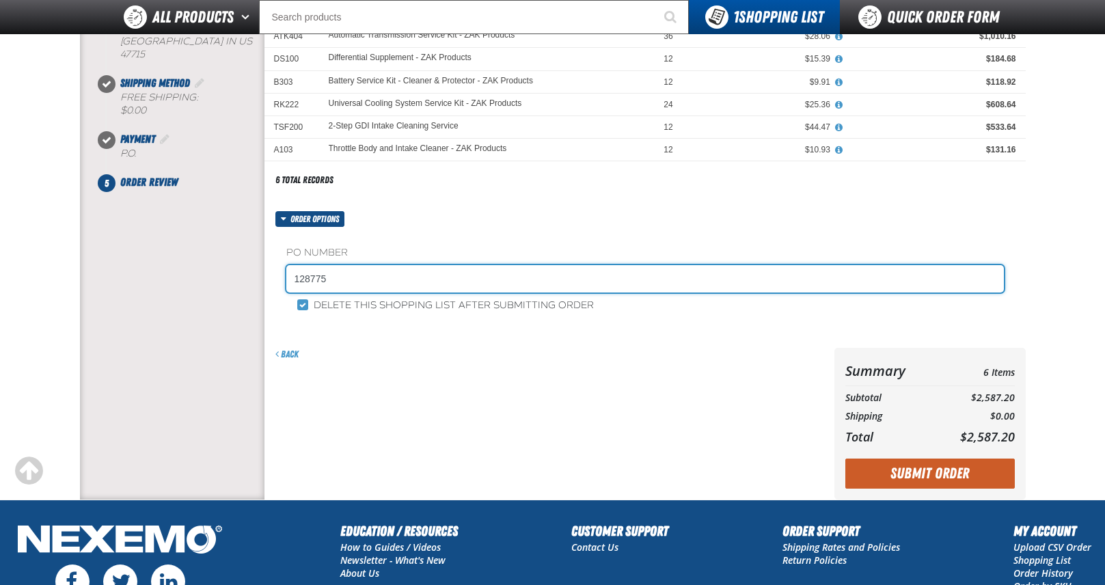
scroll to position [205, 0]
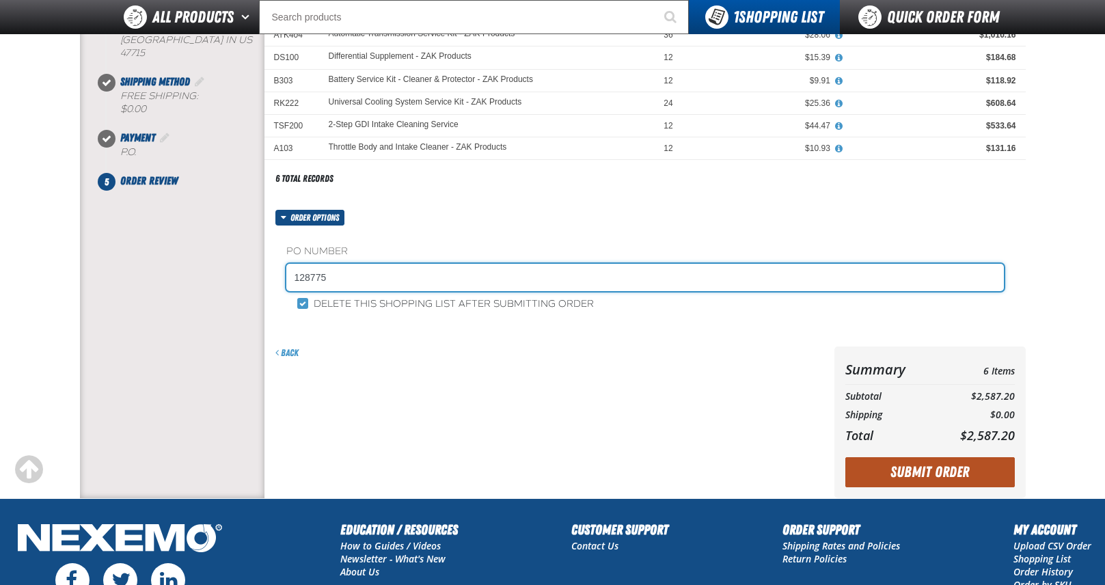
type input "128775"
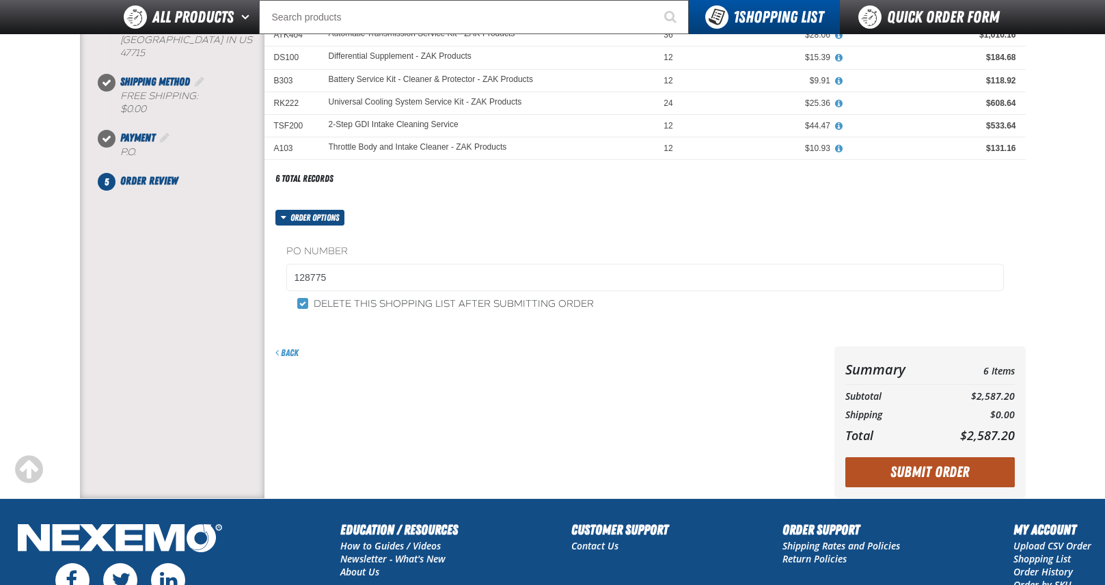
click at [946, 465] on button "Submit Order" at bounding box center [929, 472] width 169 height 30
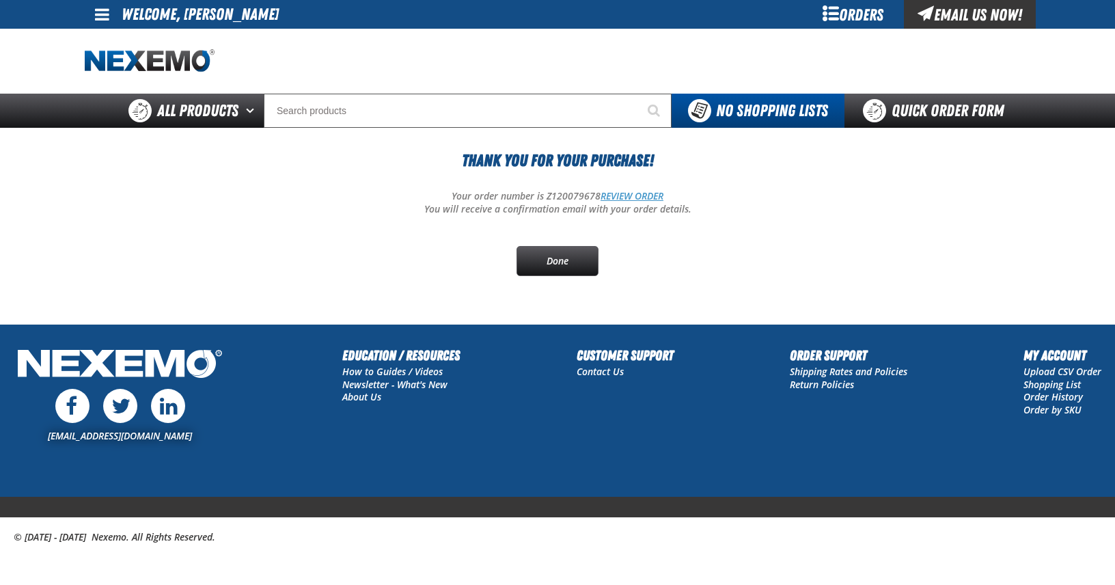
click at [610, 191] on link "REVIEW ORDER" at bounding box center [632, 195] width 63 height 13
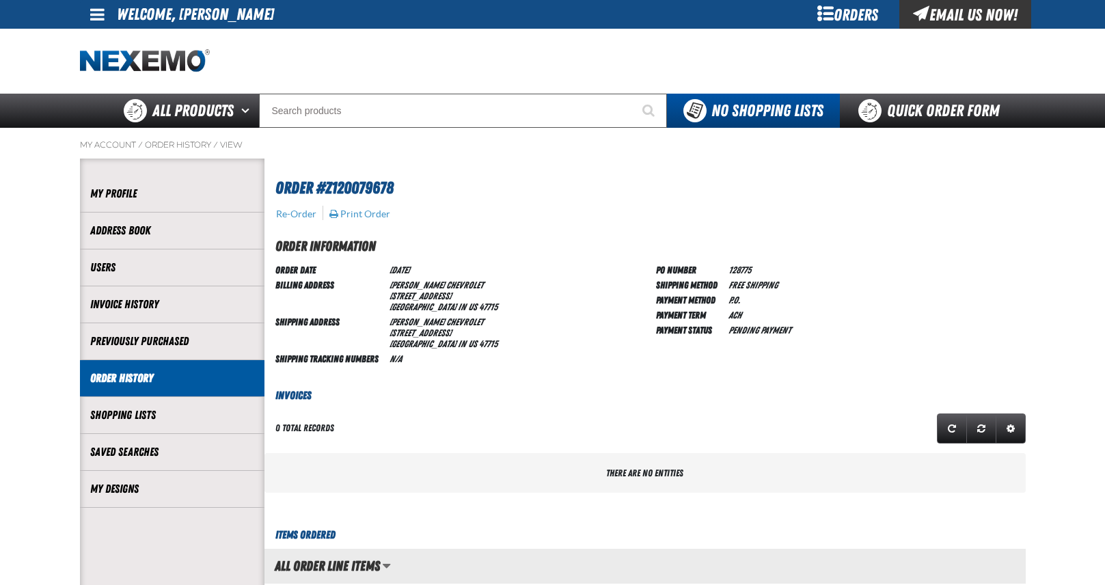
scroll to position [1, 1]
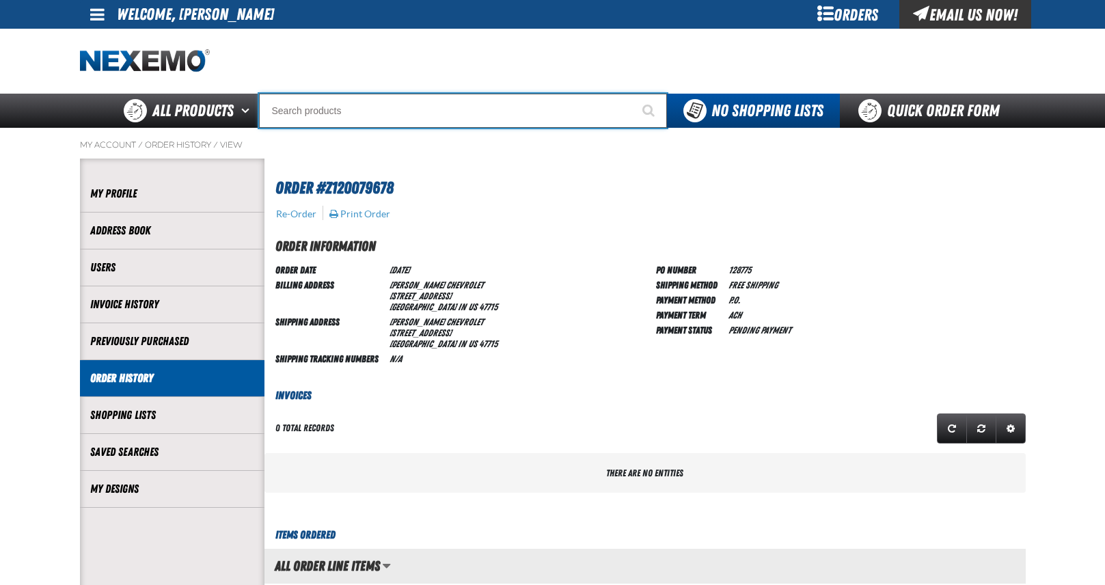
drag, startPoint x: 353, startPoint y: 114, endPoint x: 349, endPoint y: 103, distance: 11.7
click at [350, 108] on input "Search" at bounding box center [463, 111] width 408 height 34
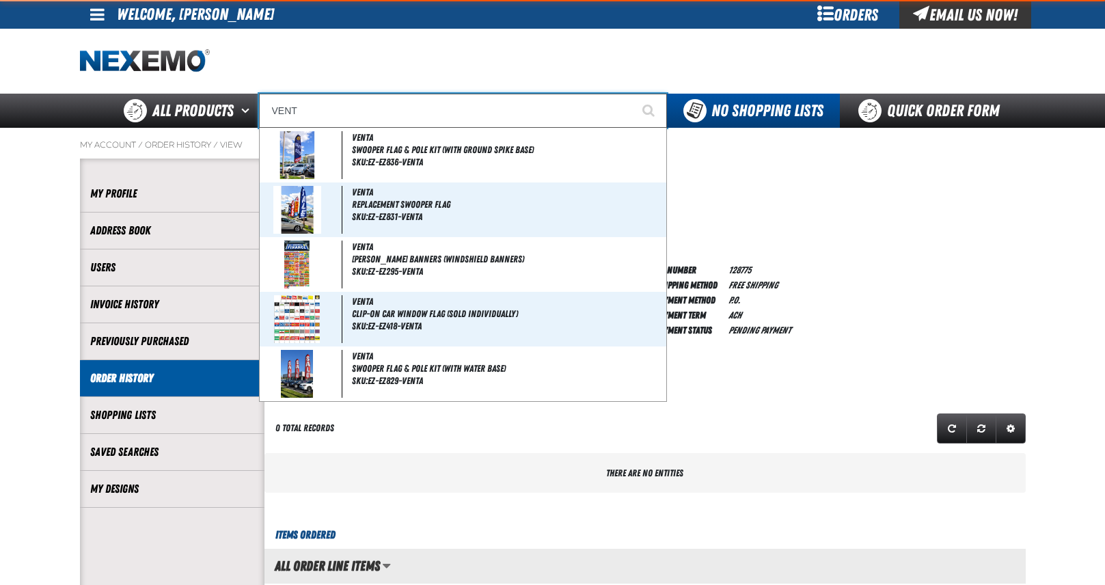
type input "VEN"
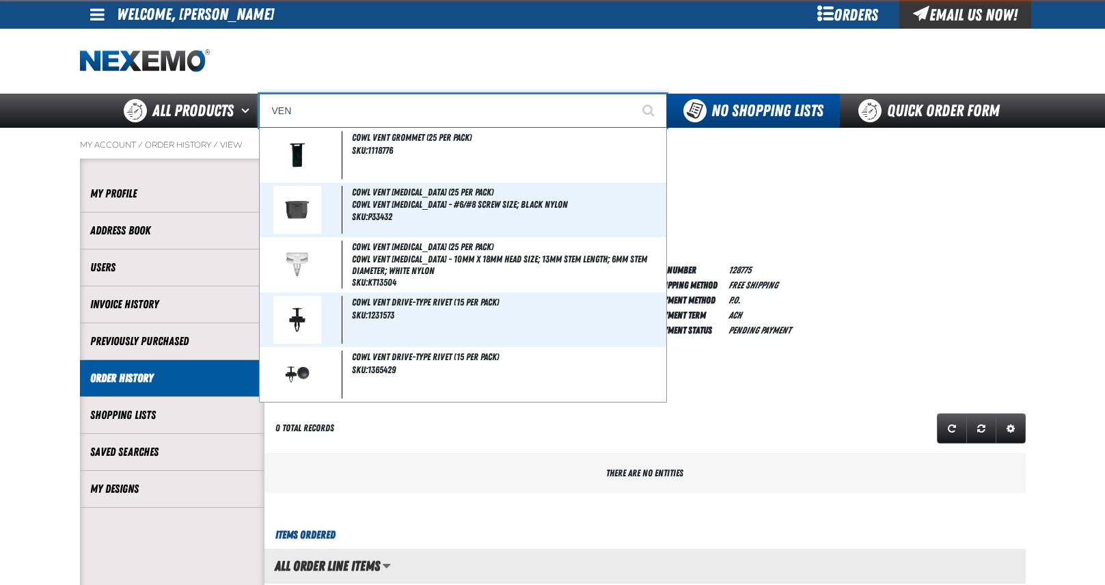
type input "VENTA"
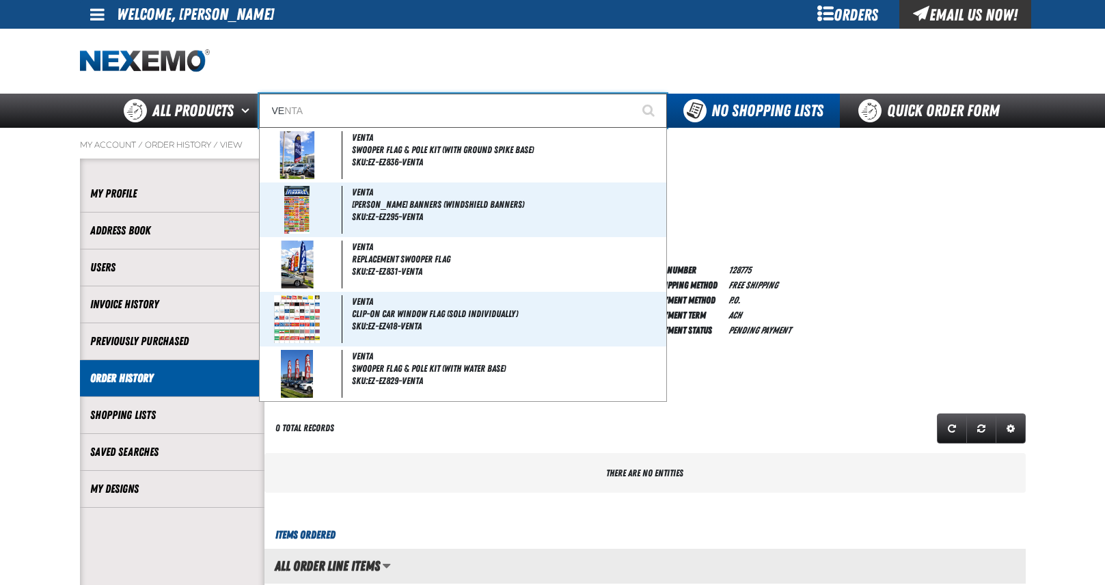
type input "V"
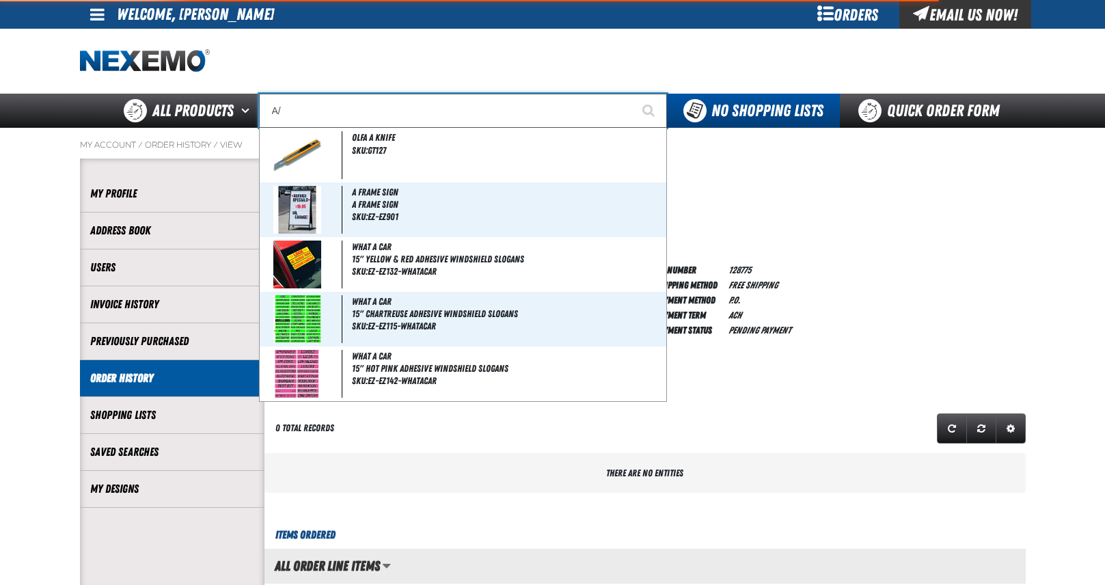
type input "A/C"
type input "A/C Service Pack - ZAK Products"
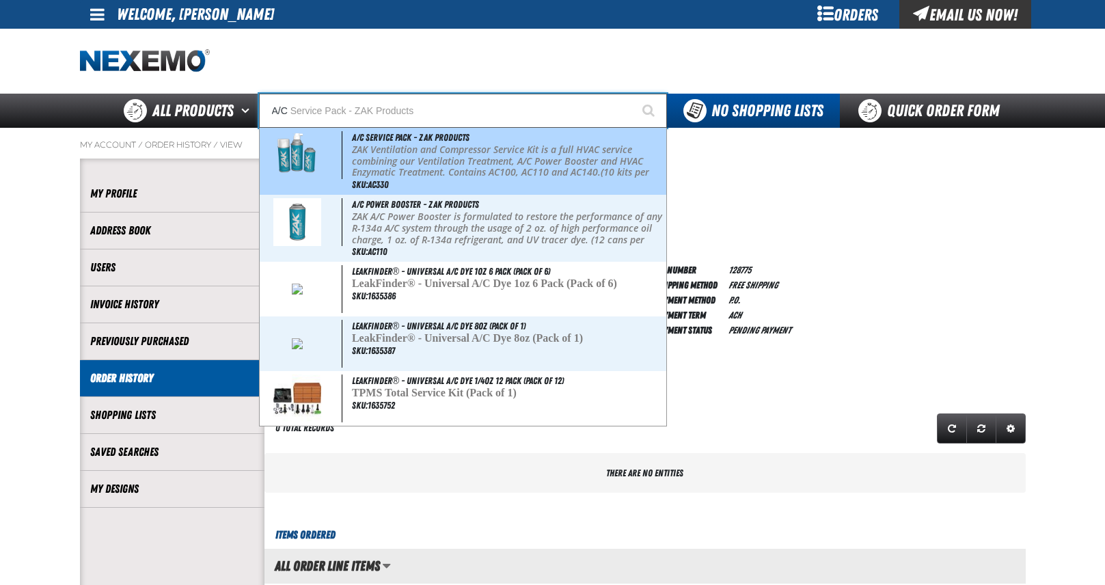
click at [433, 136] on span "A/C Service Pack - ZAK Products" at bounding box center [411, 137] width 118 height 11
type input "A/C Service Pack - ZAK Products"
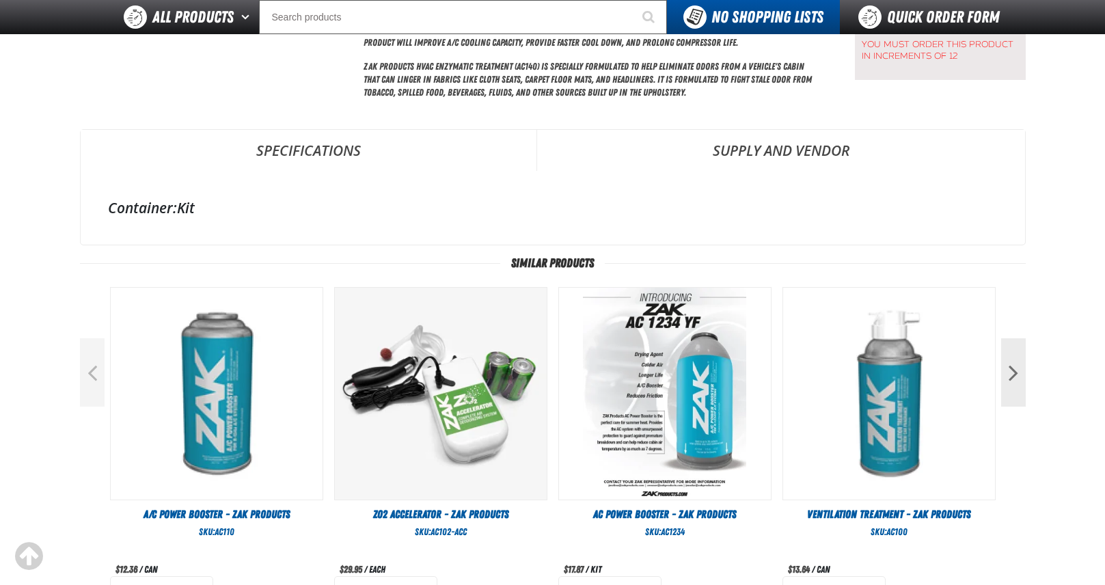
scroll to position [410, 0]
